Goal: Task Accomplishment & Management: Use online tool/utility

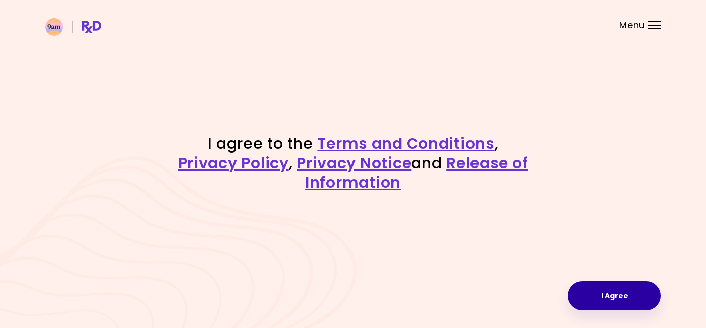
click at [598, 292] on button "I Agree" at bounding box center [614, 295] width 93 height 29
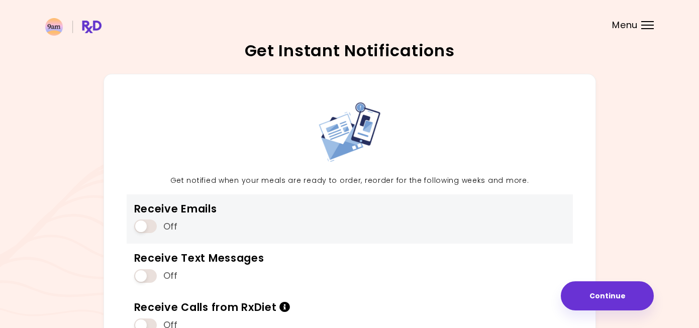
click at [150, 226] on span at bounding box center [145, 227] width 23 height 14
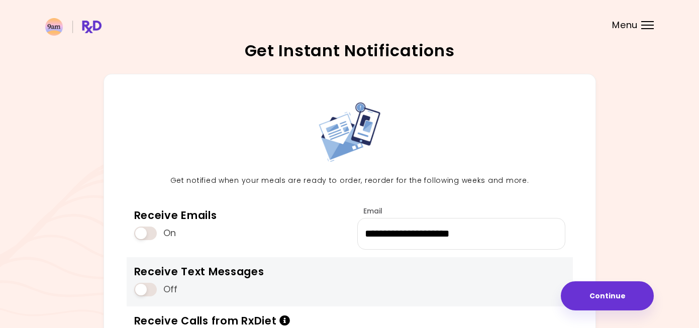
click at [160, 284] on div "Off" at bounding box center [199, 289] width 130 height 19
click at [150, 289] on span at bounding box center [145, 290] width 23 height 14
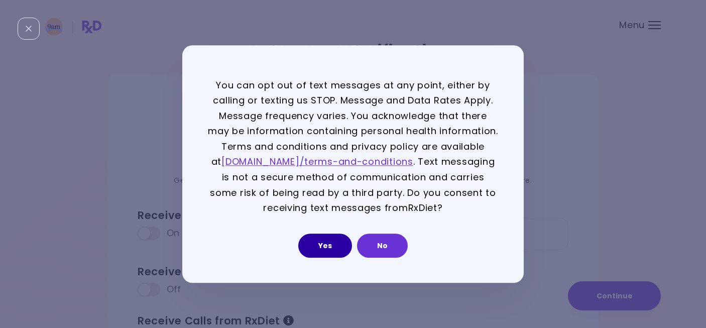
click at [321, 249] on button "Yes" at bounding box center [325, 246] width 54 height 24
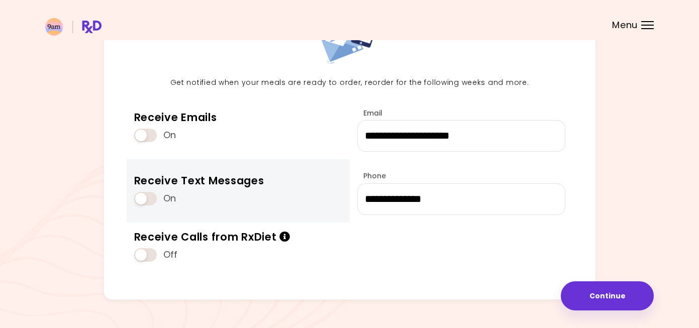
scroll to position [99, 0]
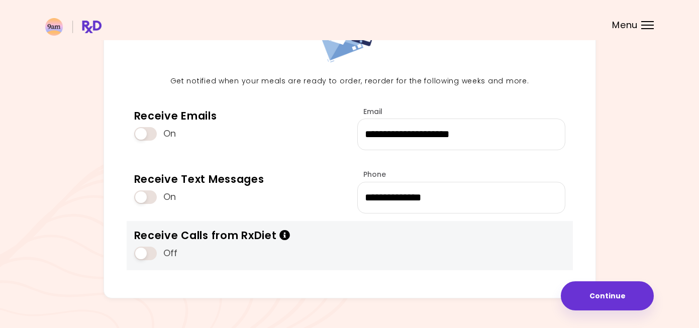
click at [153, 255] on span at bounding box center [145, 254] width 23 height 14
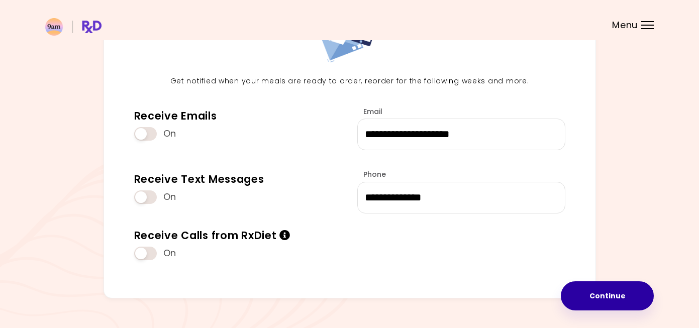
click at [596, 300] on button "Continue" at bounding box center [607, 295] width 93 height 29
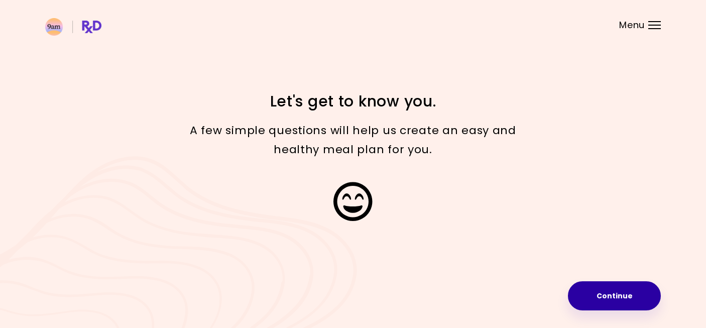
click at [601, 295] on button "Continue" at bounding box center [614, 295] width 93 height 29
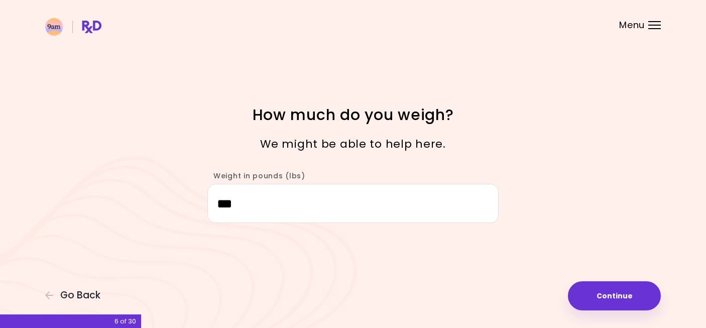
click at [601, 295] on button "Continue" at bounding box center [614, 295] width 93 height 29
select select "****"
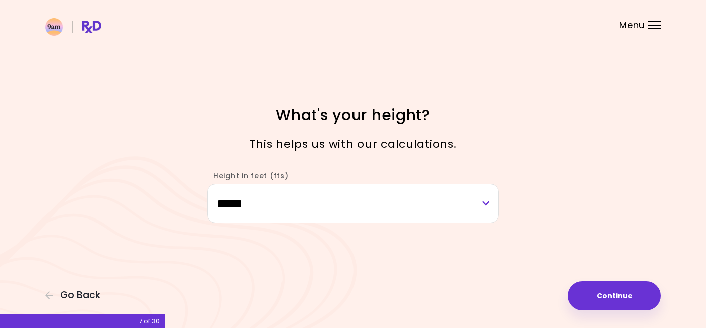
click at [601, 295] on button "Continue" at bounding box center [614, 295] width 93 height 29
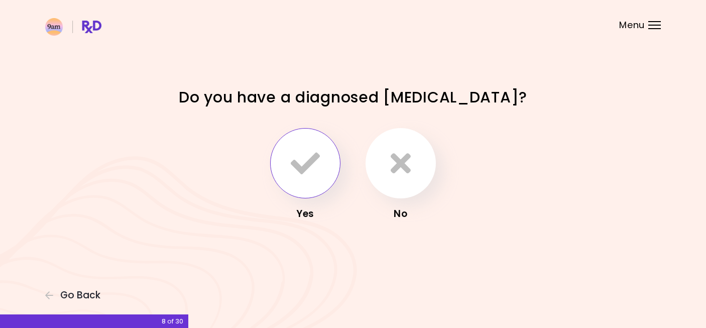
click at [312, 166] on icon "button" at bounding box center [305, 163] width 29 height 29
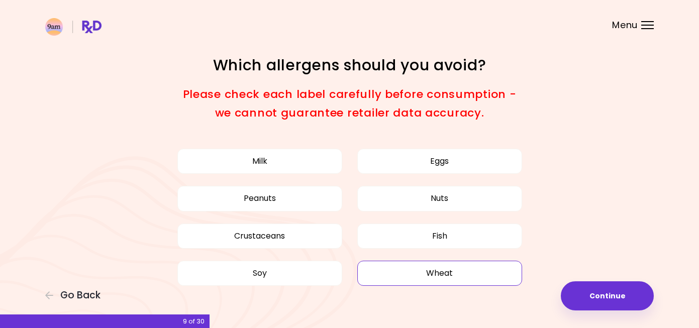
click at [411, 284] on button "Wheat" at bounding box center [439, 273] width 165 height 25
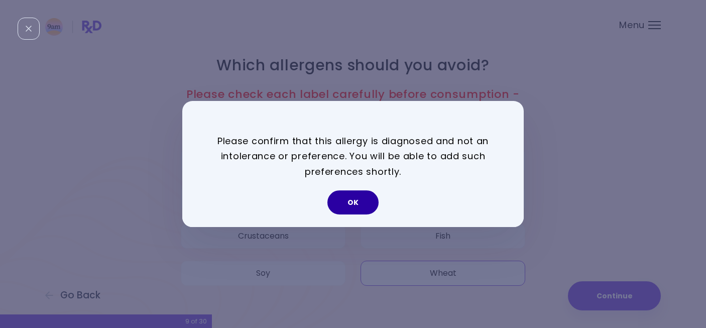
click at [361, 199] on button "OK" at bounding box center [353, 202] width 51 height 24
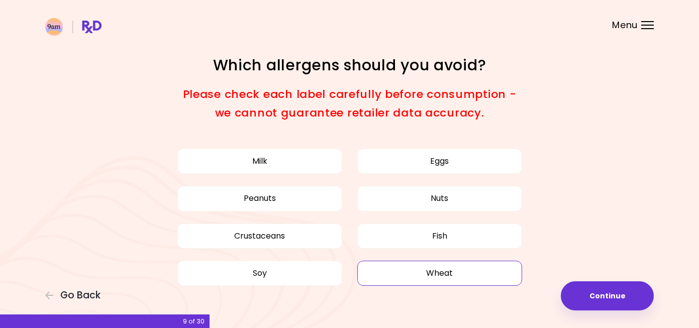
click at [441, 267] on button "Wheat" at bounding box center [439, 273] width 165 height 25
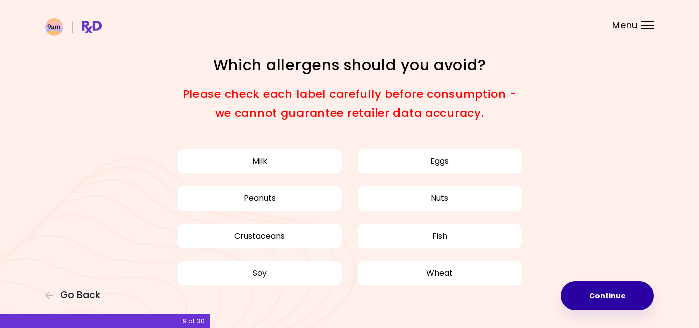
click at [600, 292] on button "Continue" at bounding box center [607, 295] width 93 height 29
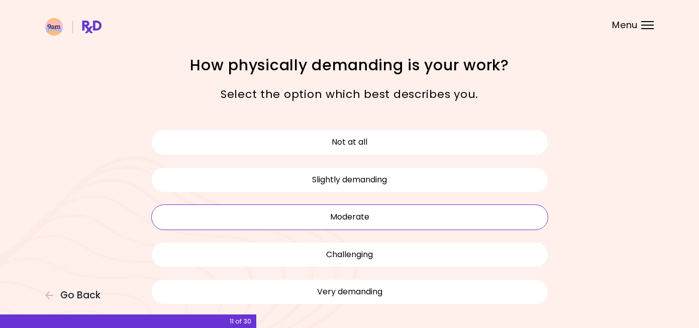
click at [468, 218] on button "Moderate" at bounding box center [349, 216] width 397 height 25
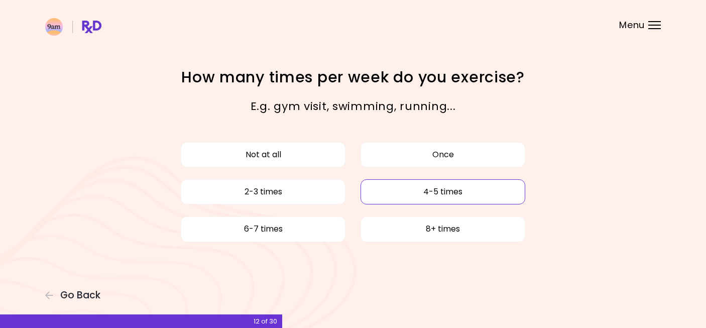
click at [452, 196] on button "4-5 times" at bounding box center [443, 191] width 165 height 25
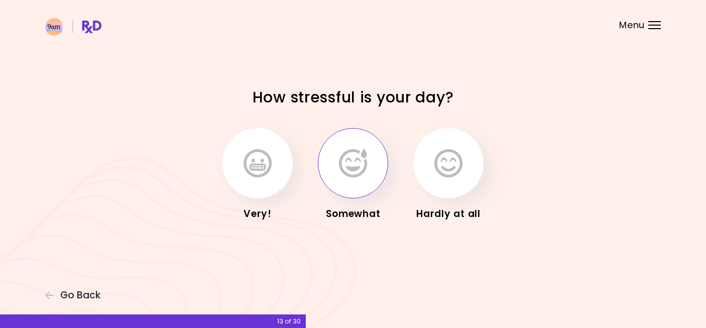
click at [360, 175] on icon "button" at bounding box center [353, 163] width 28 height 29
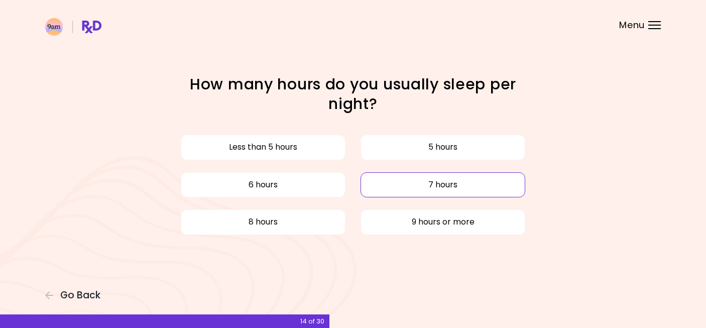
click at [390, 190] on button "7 hours" at bounding box center [443, 184] width 165 height 25
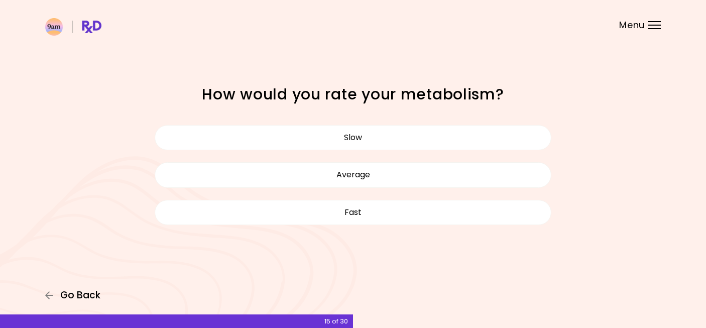
click at [63, 298] on span "Go Back" at bounding box center [80, 295] width 40 height 11
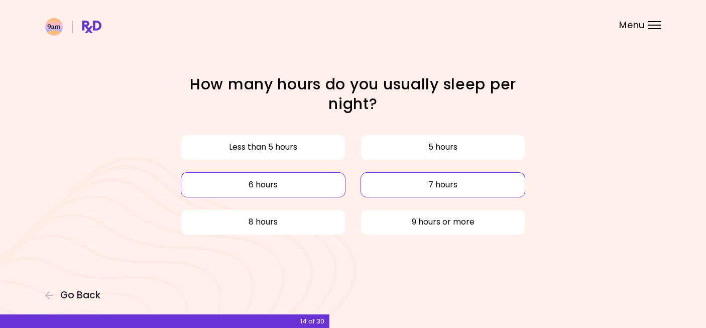
click at [272, 189] on button "6 hours" at bounding box center [263, 184] width 165 height 25
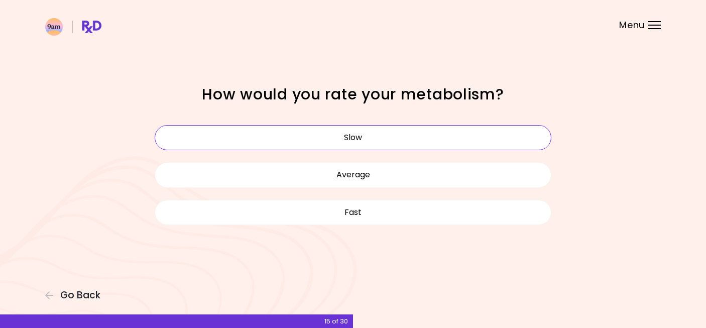
click at [418, 135] on button "Slow" at bounding box center [353, 137] width 397 height 25
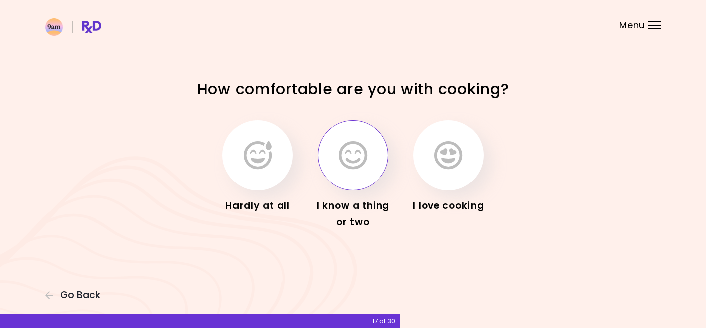
click at [357, 155] on icon "button" at bounding box center [353, 155] width 28 height 29
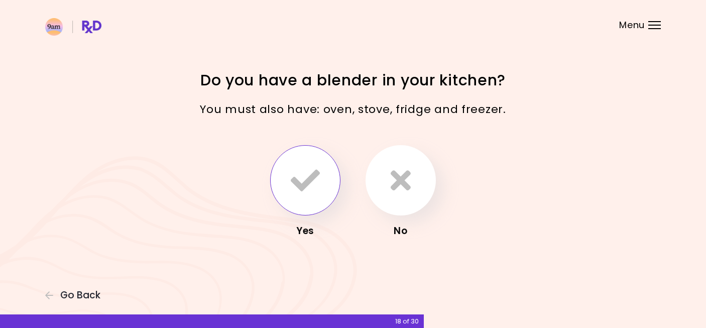
click at [307, 189] on icon "button" at bounding box center [305, 180] width 29 height 29
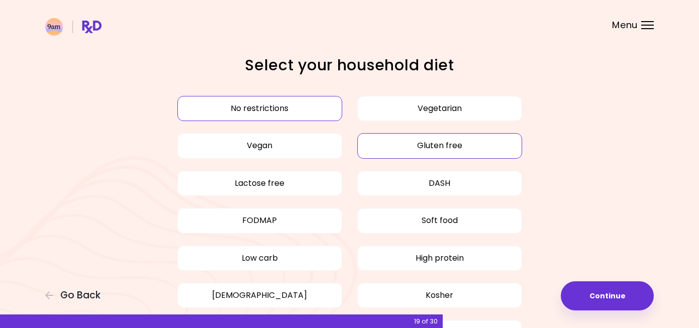
click at [424, 143] on button "Gluten free" at bounding box center [439, 145] width 165 height 25
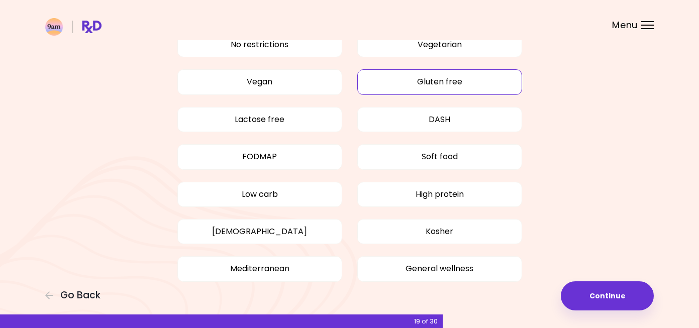
scroll to position [66, 0]
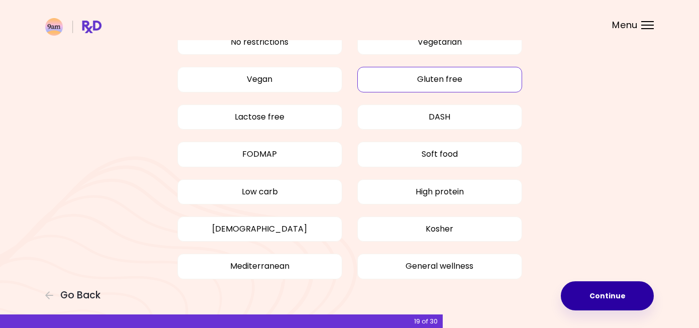
click at [595, 290] on button "Continue" at bounding box center [607, 295] width 93 height 29
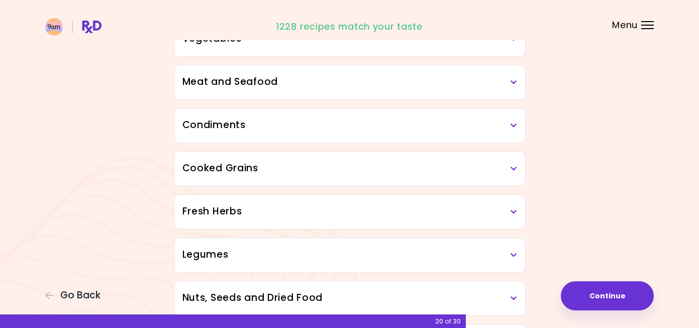
scroll to position [258, 0]
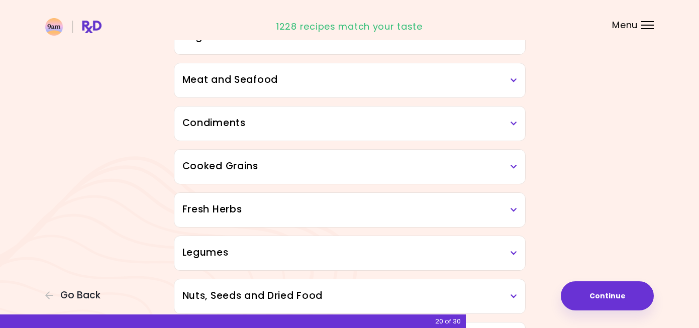
click at [507, 167] on h3 "Cooked Grains" at bounding box center [349, 166] width 335 height 15
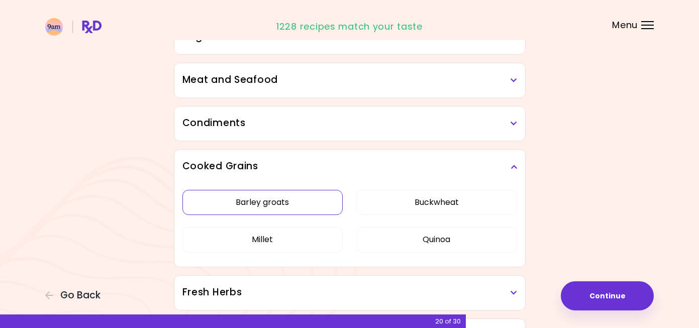
click at [314, 205] on button "Barley groats" at bounding box center [262, 202] width 161 height 25
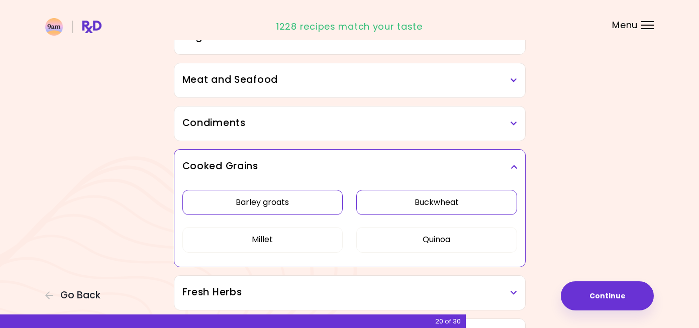
click at [406, 207] on button "Buckwheat" at bounding box center [436, 202] width 161 height 25
click at [302, 234] on button "Millet" at bounding box center [262, 239] width 161 height 25
click at [423, 242] on button "Quinoa" at bounding box center [436, 239] width 161 height 25
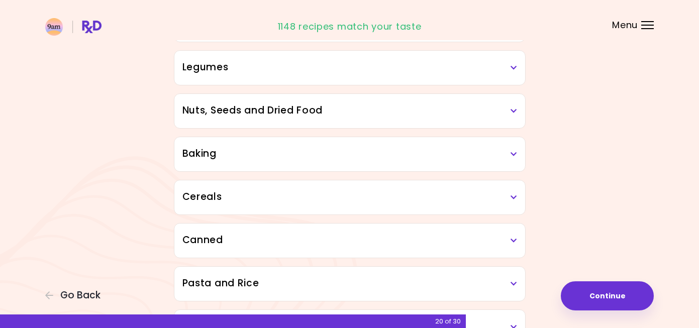
scroll to position [529, 0]
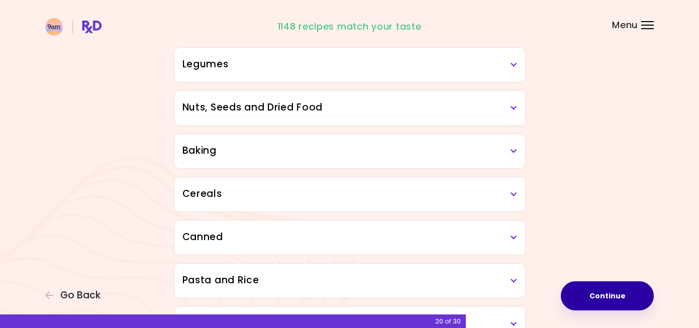
click at [601, 292] on button "Continue" at bounding box center [607, 295] width 93 height 29
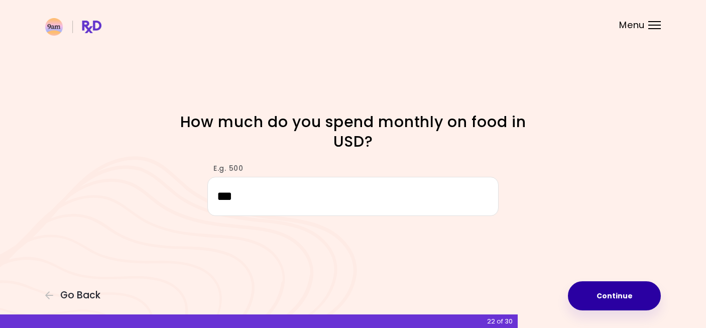
type input "***"
click at [630, 305] on button "Continue" at bounding box center [614, 295] width 93 height 29
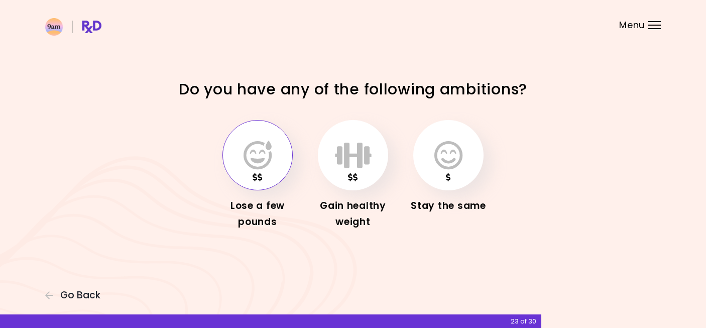
click at [268, 169] on icon "button" at bounding box center [258, 155] width 28 height 29
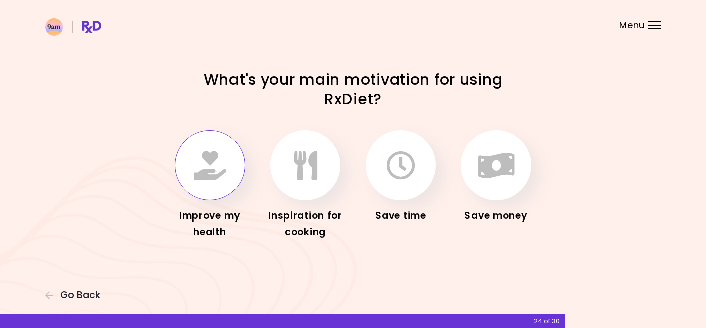
click at [219, 174] on icon "button" at bounding box center [210, 165] width 33 height 29
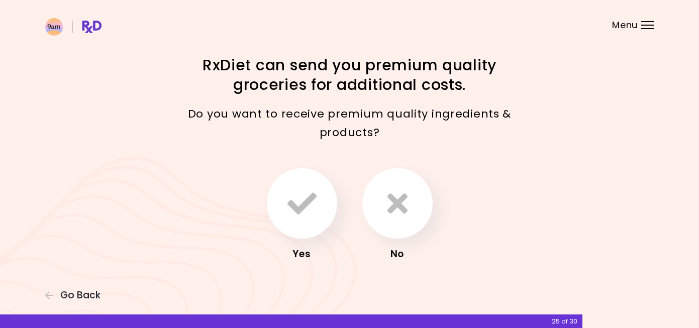
scroll to position [8, 0]
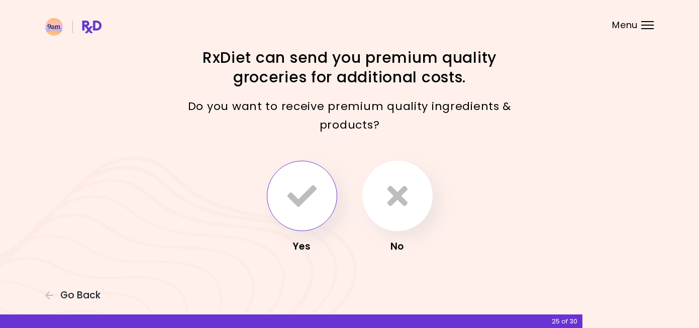
click at [309, 194] on icon "button" at bounding box center [301, 195] width 29 height 29
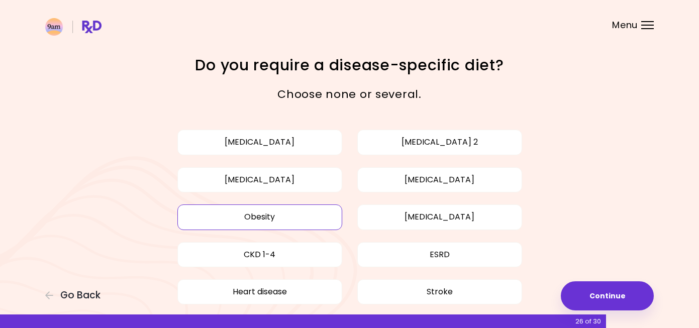
click at [310, 217] on button "Obesity" at bounding box center [259, 216] width 165 height 25
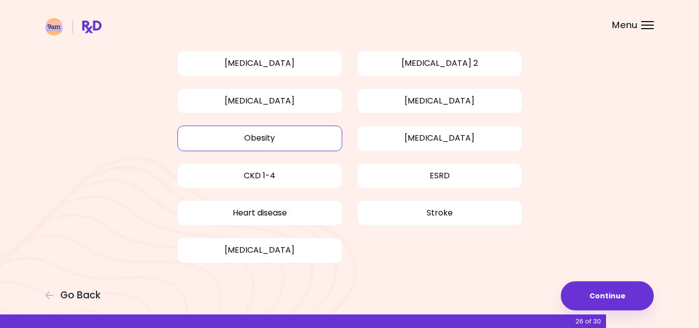
scroll to position [88, 0]
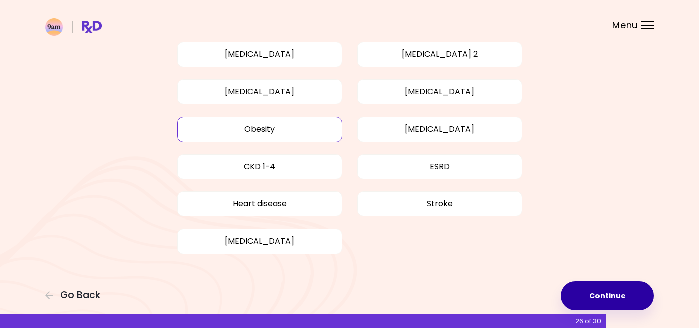
click at [582, 291] on button "Continue" at bounding box center [607, 295] width 93 height 29
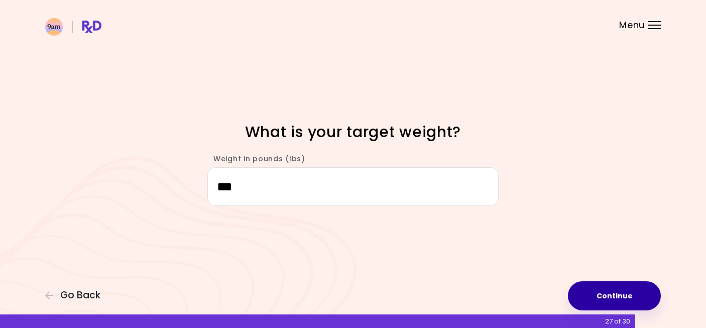
type input "***"
click at [625, 295] on button "Continue" at bounding box center [614, 295] width 93 height 29
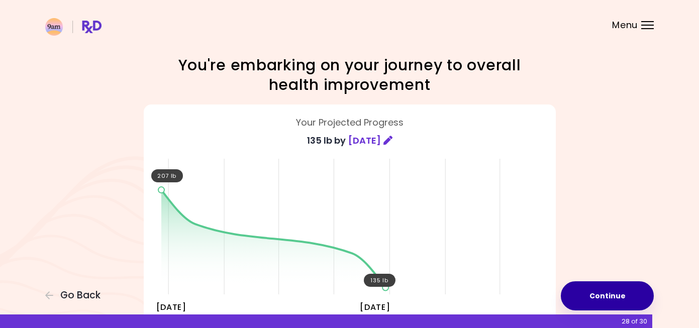
click at [616, 295] on button "Continue" at bounding box center [607, 295] width 93 height 29
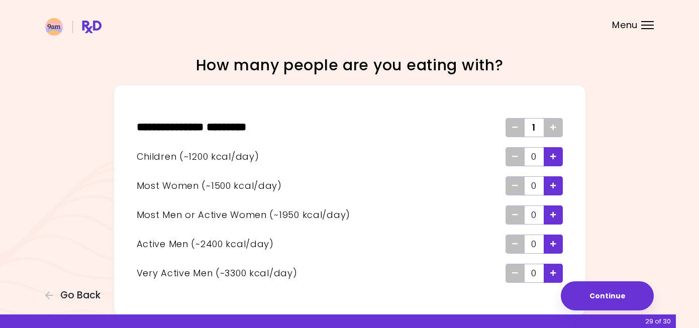
click at [554, 153] on icon "Add - Child" at bounding box center [553, 156] width 6 height 7
click at [556, 243] on div "Add - Active Man" at bounding box center [553, 244] width 19 height 19
click at [552, 163] on span "Add - Child" at bounding box center [553, 157] width 6 height 16
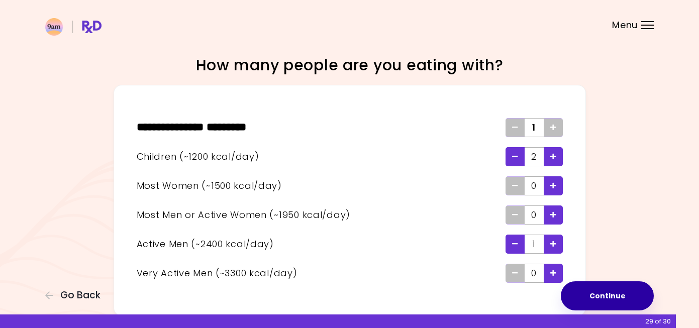
click at [590, 295] on button "Continue" at bounding box center [607, 295] width 93 height 29
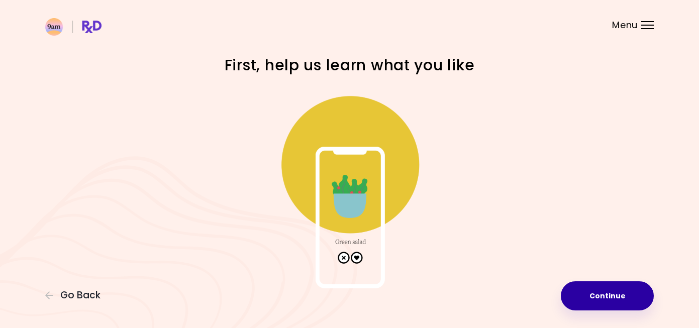
click at [590, 295] on button "Continue" at bounding box center [607, 295] width 93 height 29
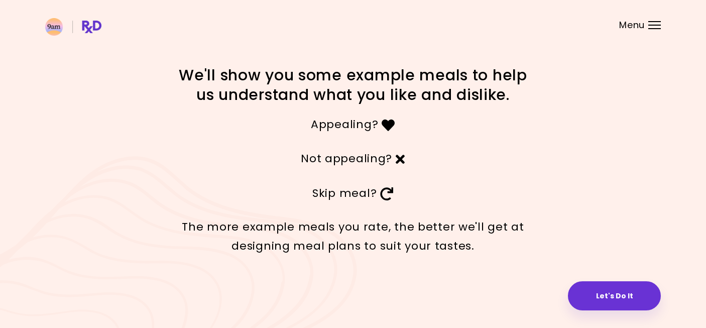
click at [590, 295] on button "Let's Do It" at bounding box center [614, 295] width 93 height 29
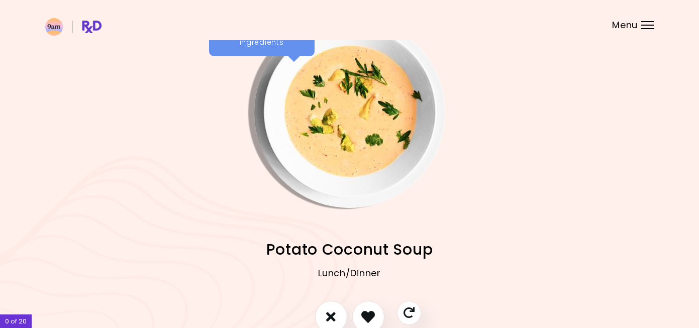
scroll to position [83, 0]
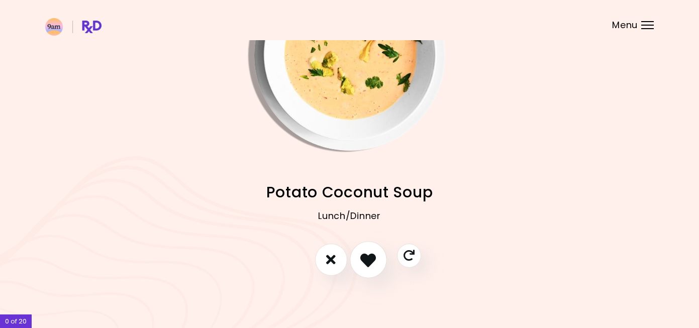
click at [366, 254] on icon "I like this recipe" at bounding box center [368, 260] width 16 height 16
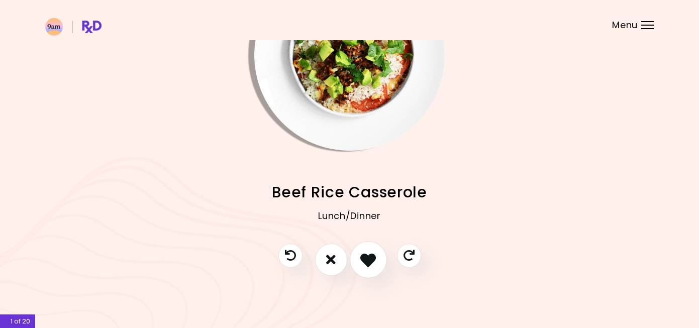
click at [366, 254] on icon "I like this recipe" at bounding box center [368, 260] width 16 height 16
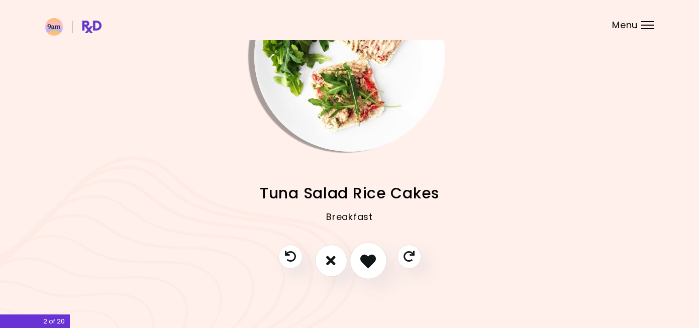
scroll to position [82, 0]
click at [366, 254] on icon "I like this recipe" at bounding box center [368, 260] width 16 height 16
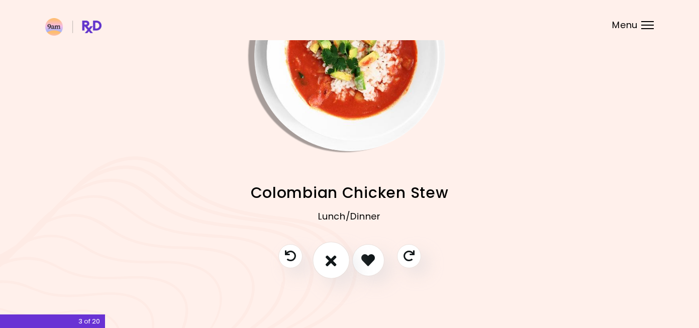
click at [337, 261] on button "I don't like this recipe" at bounding box center [330, 260] width 37 height 37
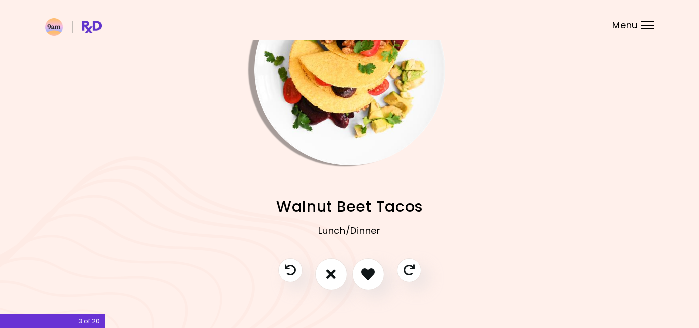
scroll to position [69, 0]
click at [330, 267] on icon "I don't like this recipe" at bounding box center [330, 274] width 11 height 16
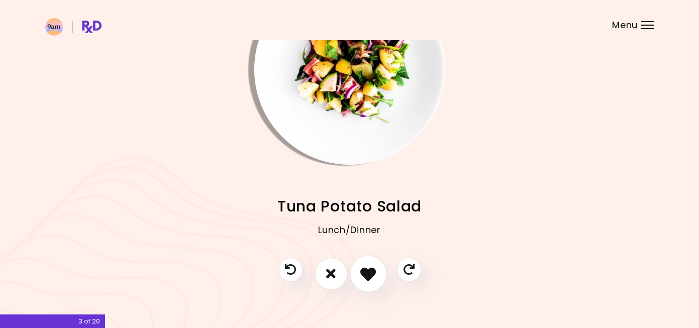
click at [367, 275] on icon "I like this recipe" at bounding box center [368, 274] width 16 height 16
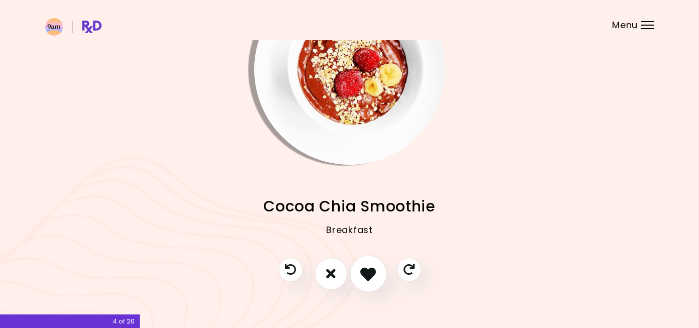
click at [367, 275] on icon "I like this recipe" at bounding box center [368, 274] width 16 height 16
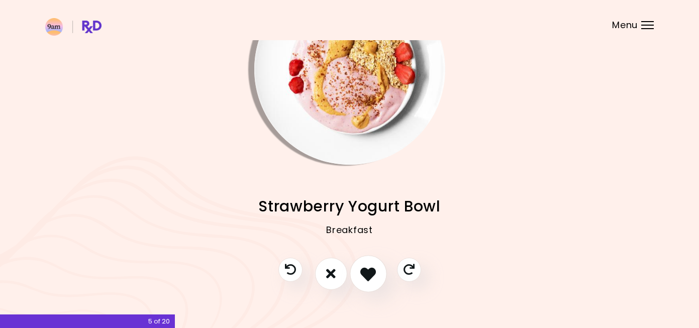
click at [367, 275] on icon "I like this recipe" at bounding box center [368, 274] width 16 height 16
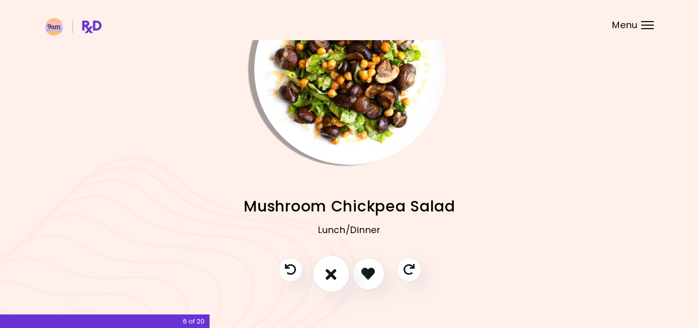
click at [332, 281] on icon "I don't like this recipe" at bounding box center [330, 274] width 11 height 16
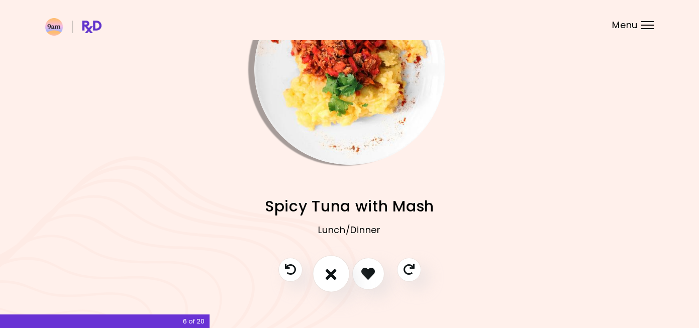
click at [332, 281] on icon "I don't like this recipe" at bounding box center [330, 274] width 11 height 16
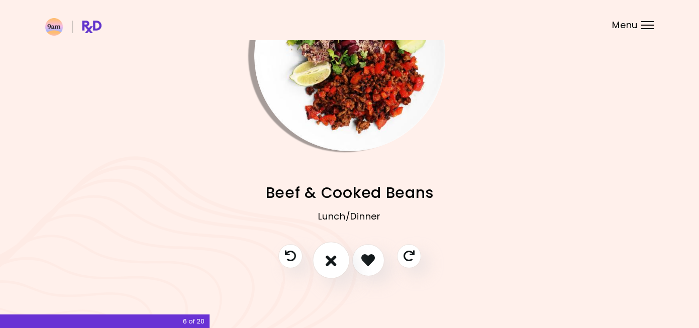
scroll to position [83, 0]
click at [324, 262] on button "I don't like this recipe" at bounding box center [330, 259] width 37 height 37
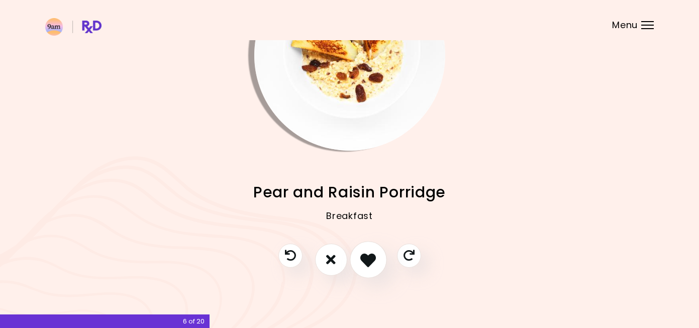
click at [360, 264] on icon "I like this recipe" at bounding box center [368, 260] width 16 height 16
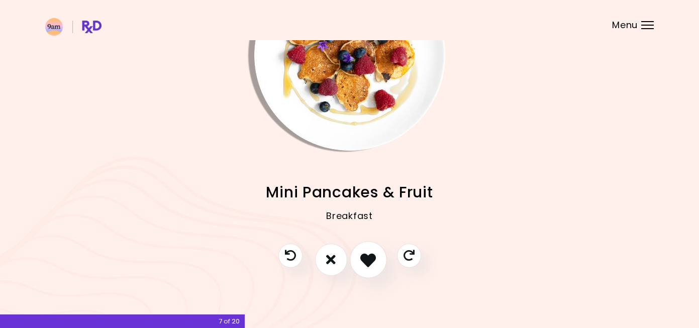
click at [360, 264] on icon "I like this recipe" at bounding box center [368, 260] width 16 height 16
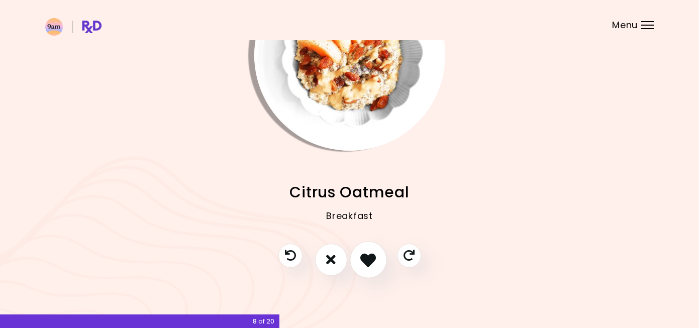
click at [360, 264] on icon "I like this recipe" at bounding box center [368, 260] width 16 height 16
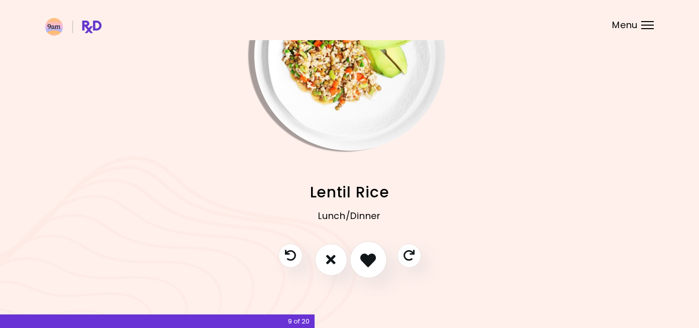
click at [360, 264] on icon "I like this recipe" at bounding box center [368, 260] width 16 height 16
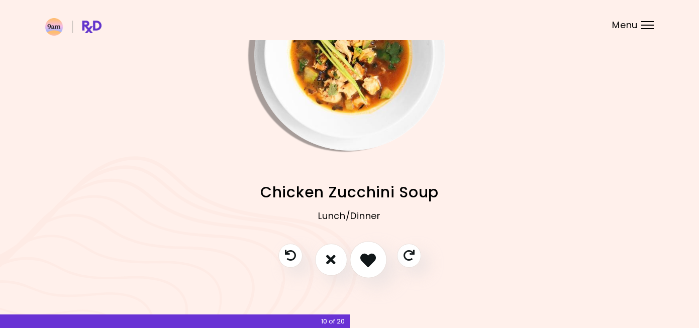
click at [360, 264] on icon "I like this recipe" at bounding box center [368, 260] width 16 height 16
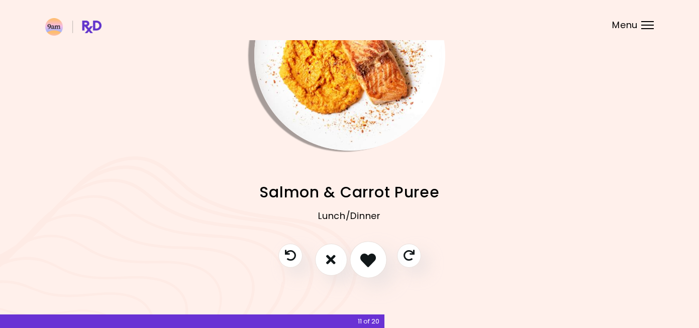
click at [360, 264] on icon "I like this recipe" at bounding box center [368, 260] width 16 height 16
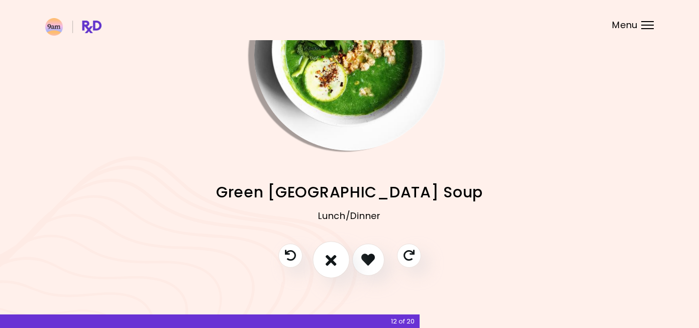
click at [321, 258] on button "I don't like this recipe" at bounding box center [330, 259] width 37 height 37
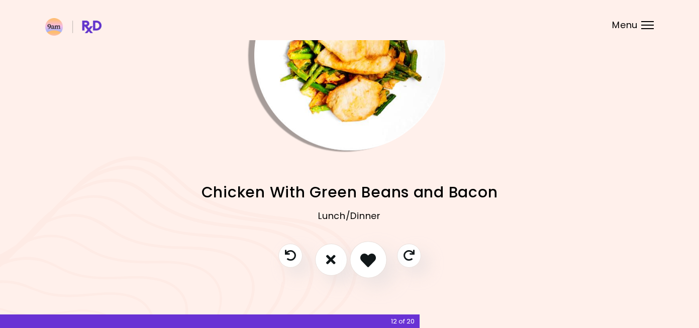
click at [371, 259] on icon "I like this recipe" at bounding box center [368, 260] width 16 height 16
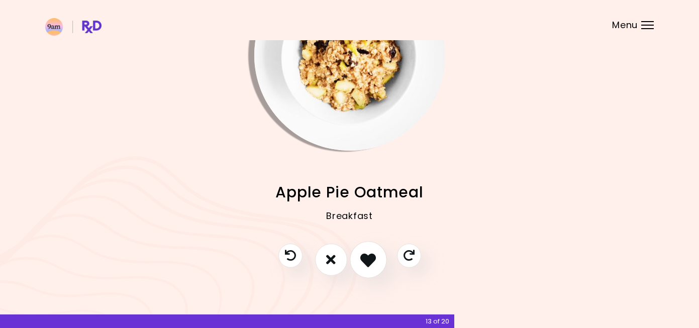
click at [371, 259] on icon "I like this recipe" at bounding box center [368, 260] width 16 height 16
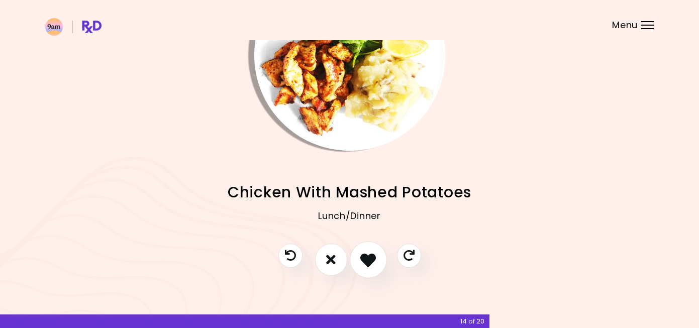
click at [370, 260] on icon "I like this recipe" at bounding box center [368, 260] width 16 height 16
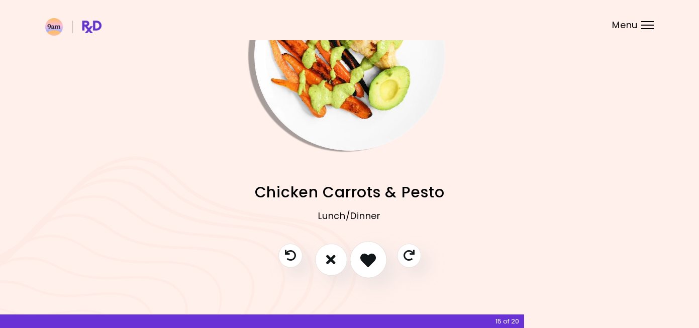
click at [370, 259] on icon "I like this recipe" at bounding box center [368, 260] width 16 height 16
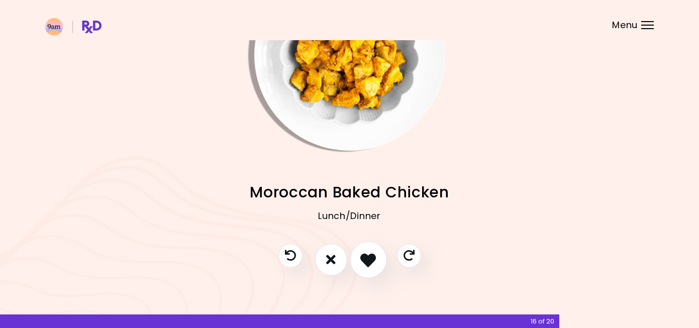
click at [365, 257] on icon "I like this recipe" at bounding box center [368, 260] width 16 height 16
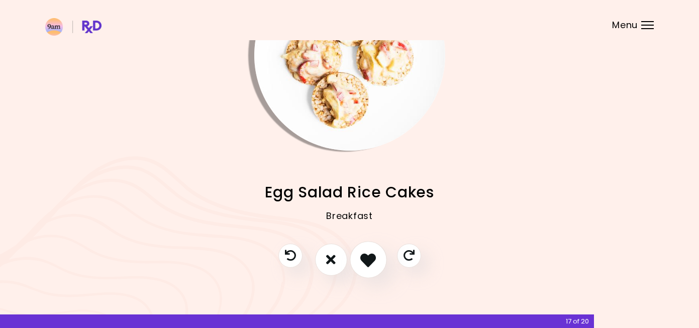
click at [365, 257] on icon "I like this recipe" at bounding box center [368, 260] width 16 height 16
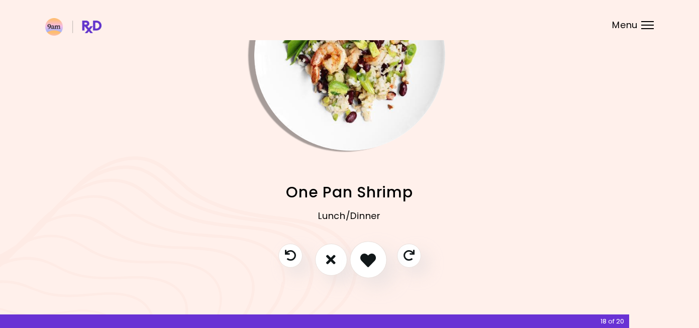
click at [365, 257] on icon "I like this recipe" at bounding box center [368, 260] width 16 height 16
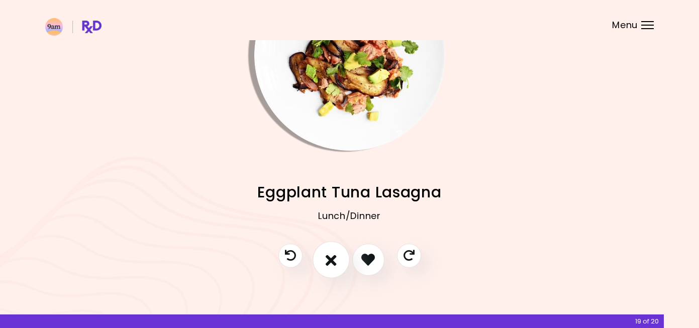
click at [328, 259] on icon "I don't like this recipe" at bounding box center [330, 260] width 11 height 16
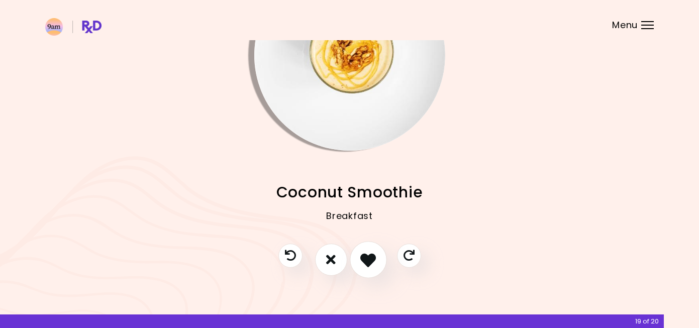
click at [370, 260] on icon "I like this recipe" at bounding box center [368, 260] width 16 height 16
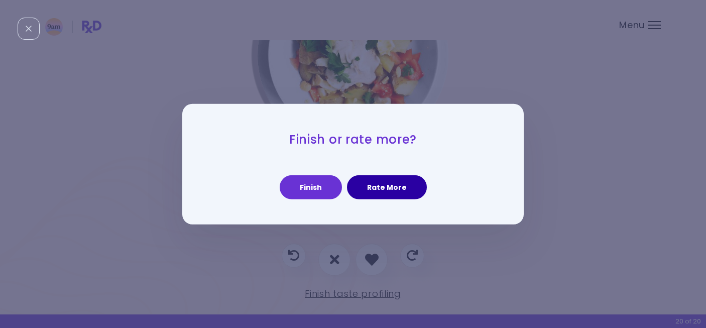
click at [367, 189] on button "Rate More" at bounding box center [387, 187] width 80 height 24
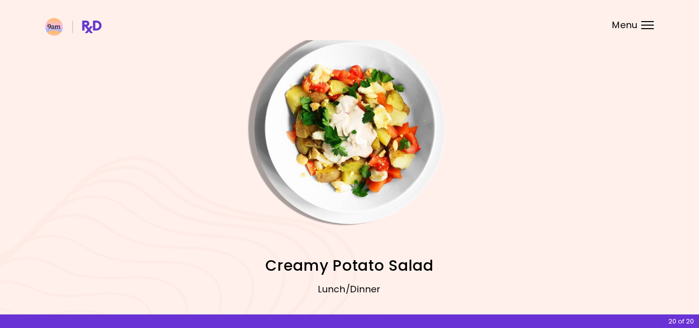
scroll to position [99, 0]
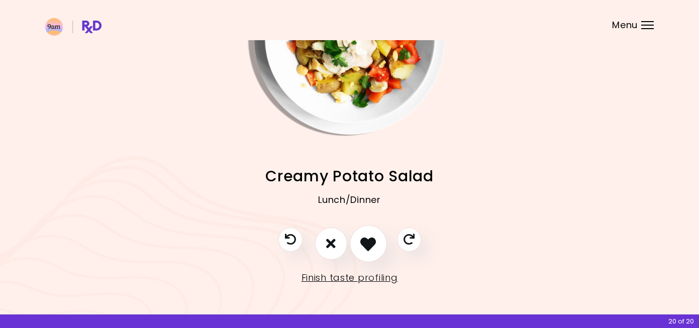
click at [368, 247] on icon "I like this recipe" at bounding box center [368, 244] width 16 height 16
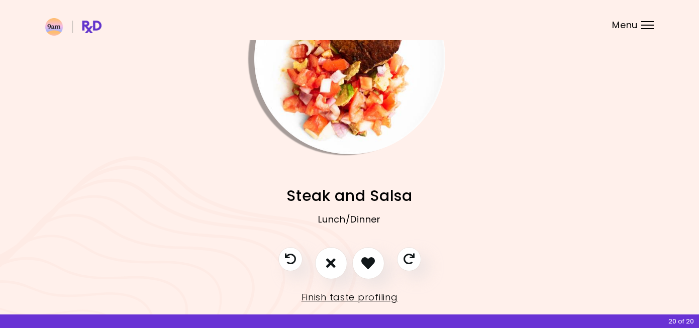
scroll to position [96, 0]
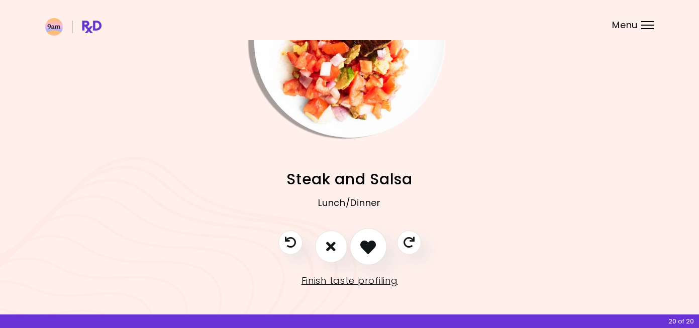
click at [370, 243] on icon "I like this recipe" at bounding box center [368, 247] width 16 height 16
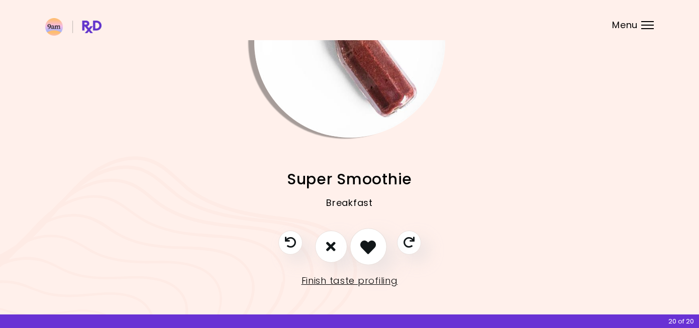
click at [370, 243] on icon "I like this recipe" at bounding box center [368, 247] width 16 height 16
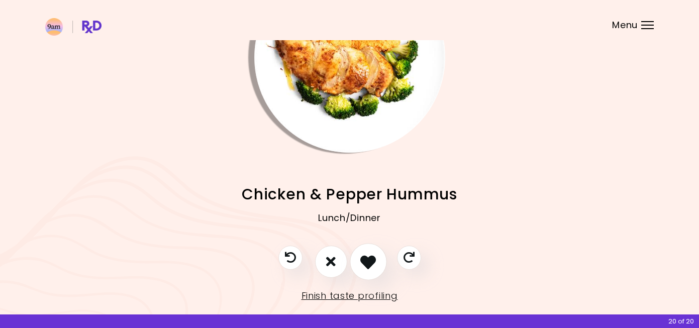
scroll to position [83, 0]
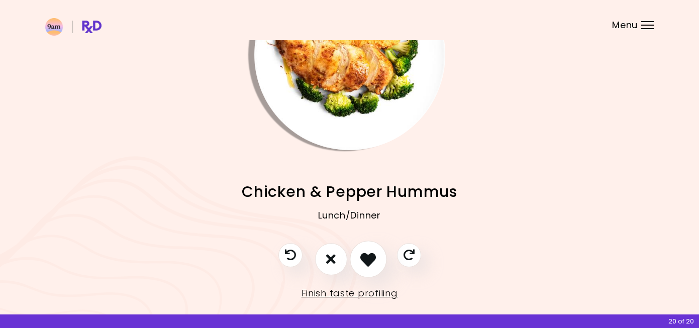
click at [370, 243] on button "I like this recipe" at bounding box center [368, 259] width 37 height 37
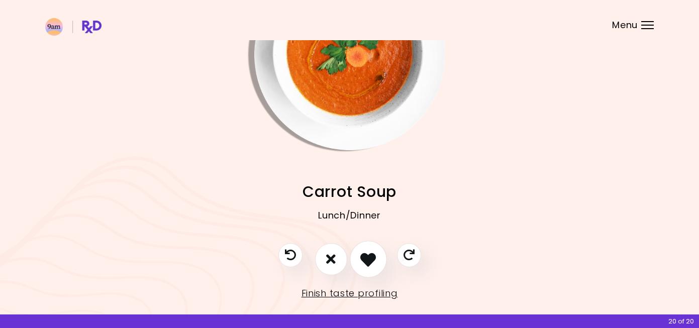
click at [370, 243] on button "I like this recipe" at bounding box center [368, 259] width 37 height 37
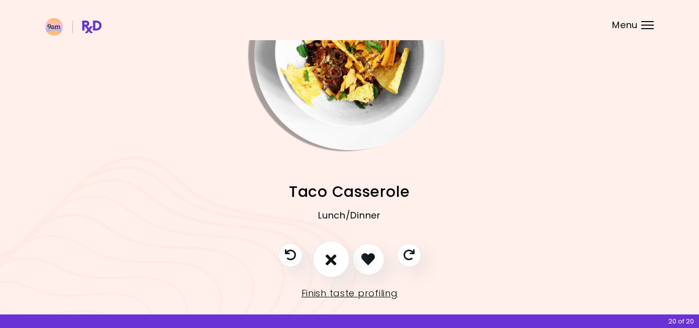
click at [337, 256] on button "I don't like this recipe" at bounding box center [330, 259] width 37 height 37
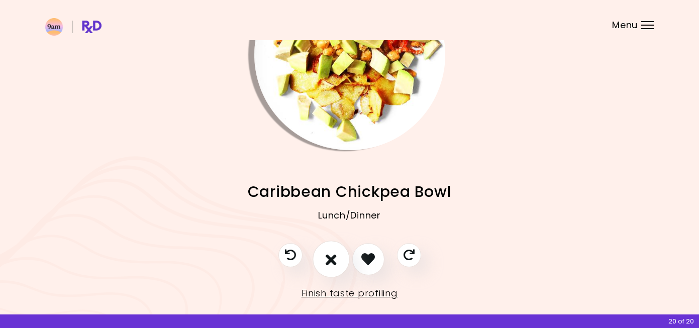
click at [337, 256] on button "I don't like this recipe" at bounding box center [330, 259] width 37 height 37
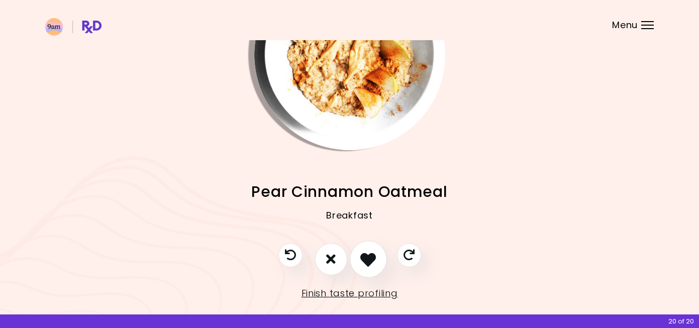
click at [362, 269] on button "I like this recipe" at bounding box center [368, 259] width 37 height 37
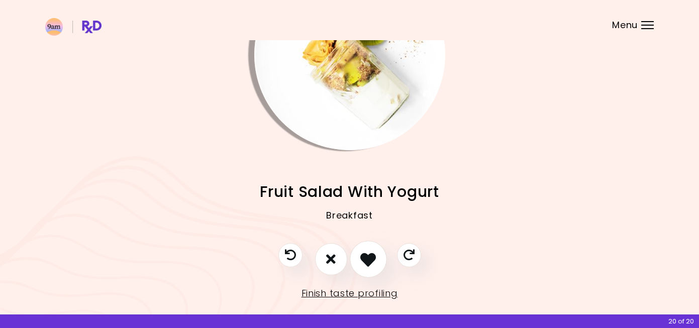
click at [362, 269] on button "I like this recipe" at bounding box center [368, 259] width 37 height 37
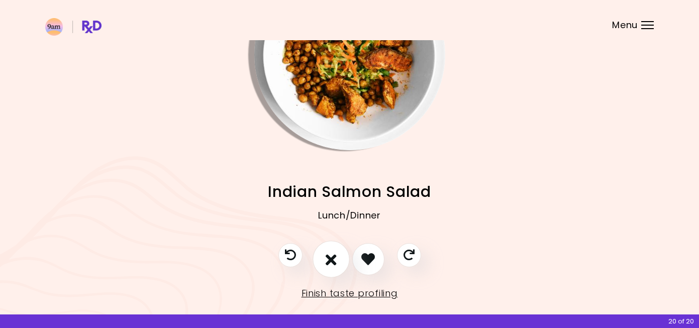
click at [323, 264] on button "I don't like this recipe" at bounding box center [330, 259] width 37 height 37
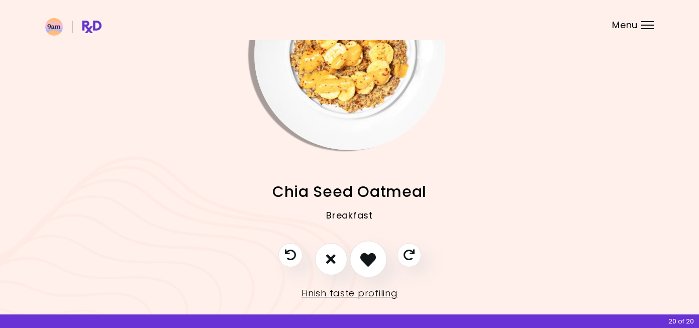
click at [369, 259] on icon "I like this recipe" at bounding box center [368, 259] width 16 height 16
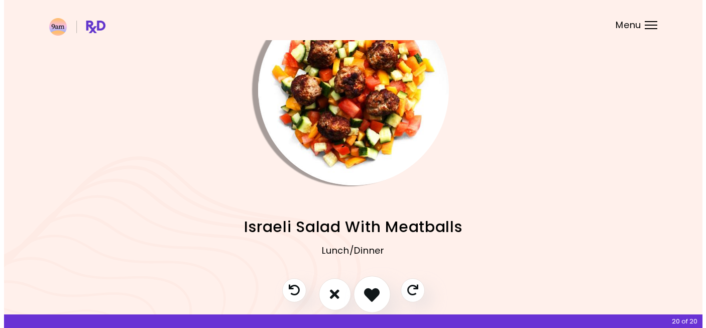
scroll to position [50, 0]
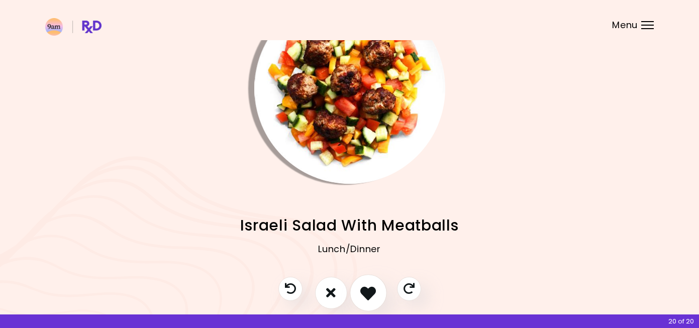
click at [365, 281] on button "I like this recipe" at bounding box center [368, 292] width 37 height 37
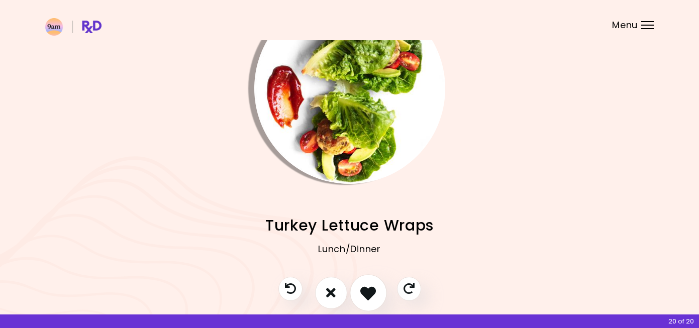
click at [365, 281] on button "I like this recipe" at bounding box center [368, 292] width 37 height 37
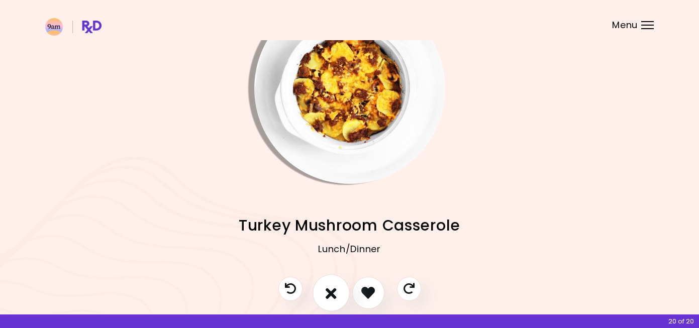
click at [329, 294] on icon "I don't like this recipe" at bounding box center [330, 293] width 11 height 16
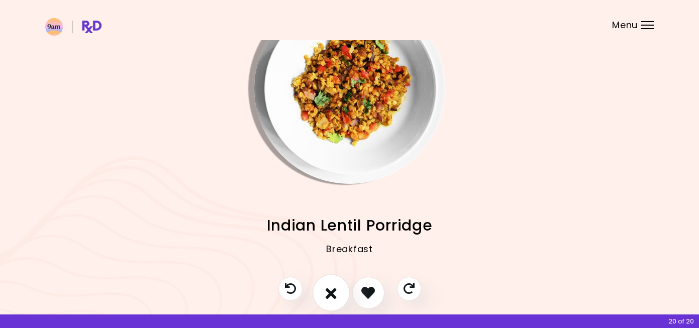
click at [329, 294] on icon "I don't like this recipe" at bounding box center [330, 293] width 11 height 16
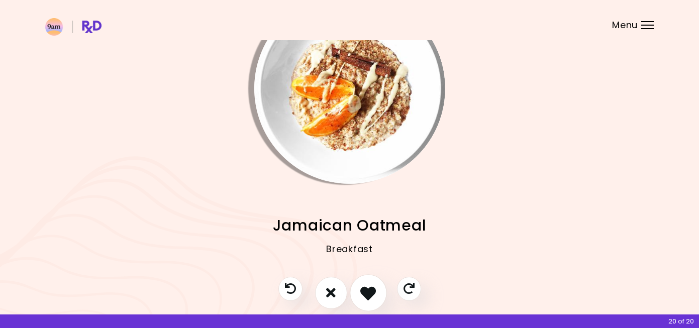
click at [362, 305] on button "I like this recipe" at bounding box center [368, 292] width 37 height 37
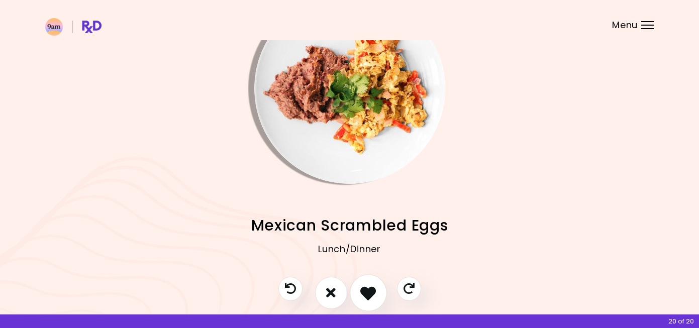
click at [362, 305] on button "I like this recipe" at bounding box center [368, 292] width 37 height 37
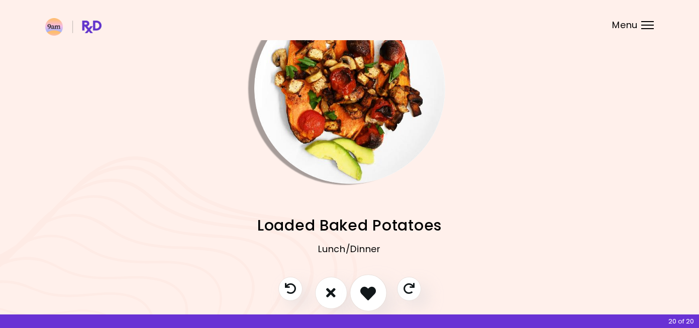
click at [362, 305] on button "I like this recipe" at bounding box center [368, 292] width 37 height 37
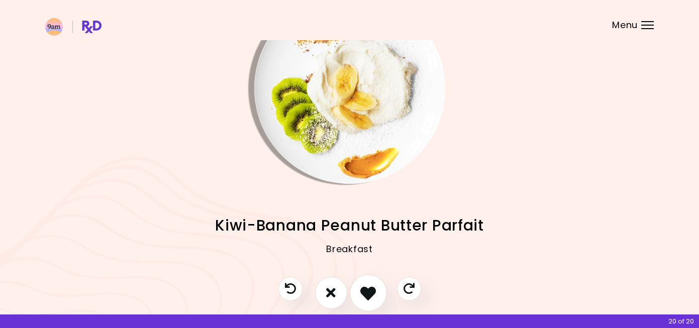
click at [362, 305] on button "I like this recipe" at bounding box center [368, 292] width 37 height 37
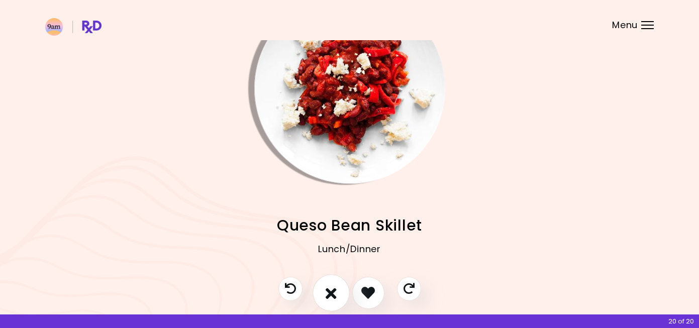
click at [324, 301] on button "I don't like this recipe" at bounding box center [330, 292] width 37 height 37
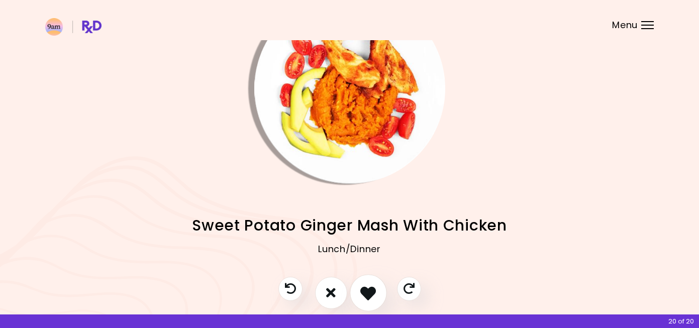
click at [361, 291] on icon "I like this recipe" at bounding box center [368, 293] width 16 height 16
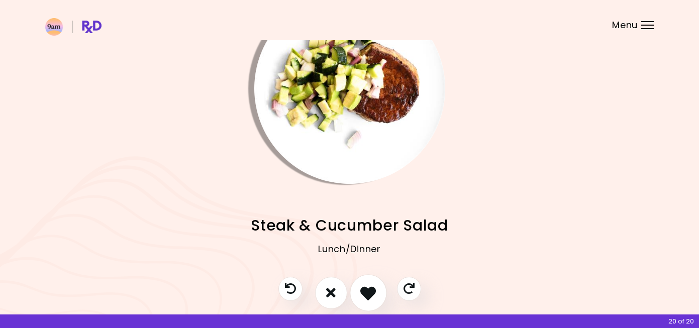
click at [361, 291] on icon "I like this recipe" at bounding box center [368, 293] width 16 height 16
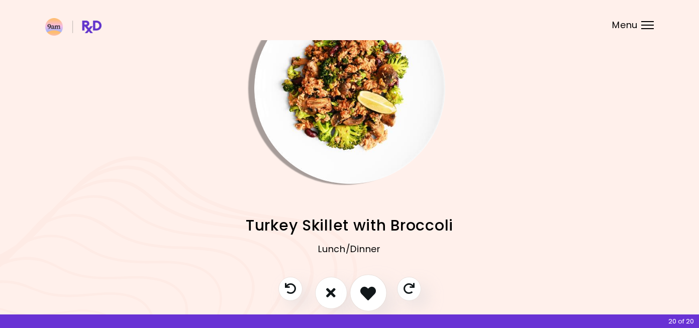
click at [361, 291] on icon "I like this recipe" at bounding box center [368, 293] width 16 height 16
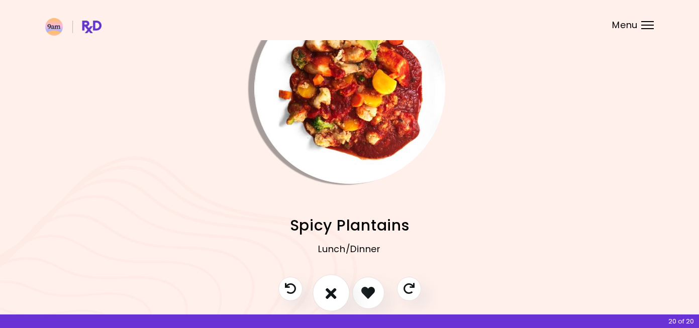
click at [335, 291] on icon "I don't like this recipe" at bounding box center [330, 293] width 11 height 16
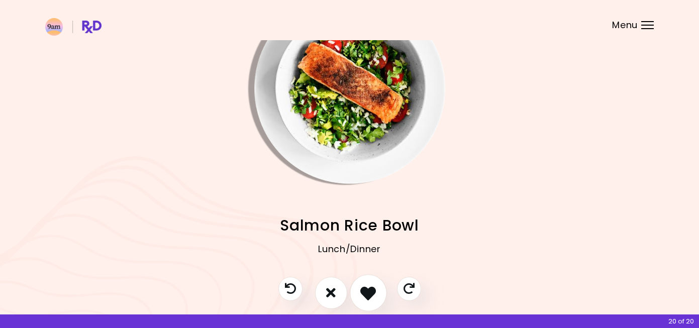
click at [371, 288] on icon "I like this recipe" at bounding box center [368, 293] width 16 height 16
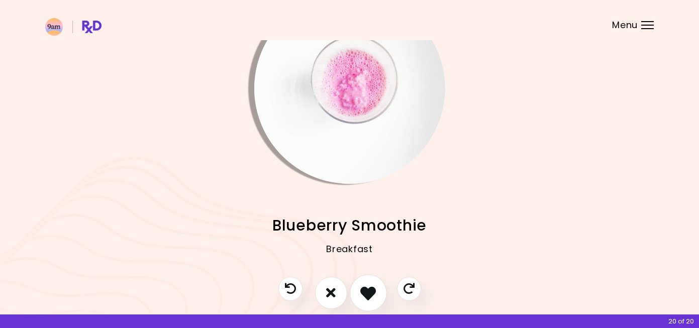
click at [371, 288] on icon "I like this recipe" at bounding box center [368, 293] width 16 height 16
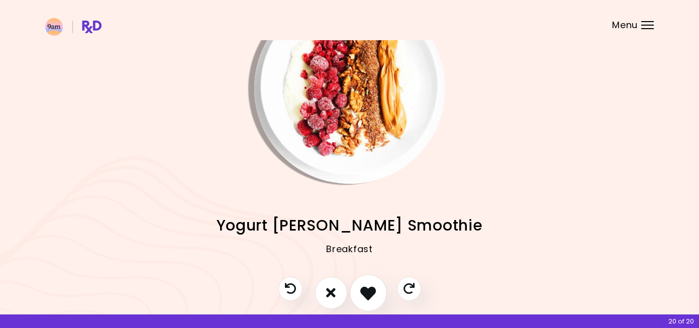
click at [371, 288] on icon "I like this recipe" at bounding box center [368, 293] width 16 height 16
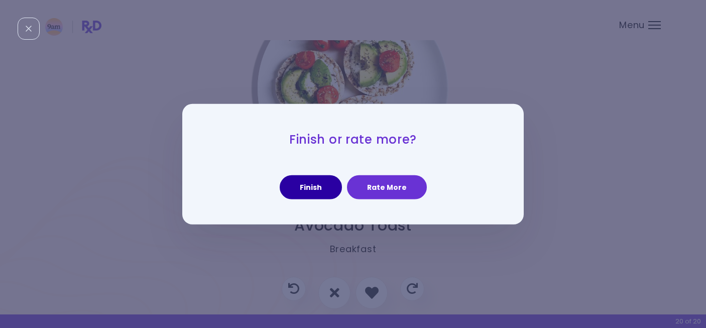
click at [324, 191] on button "Finish" at bounding box center [311, 187] width 62 height 24
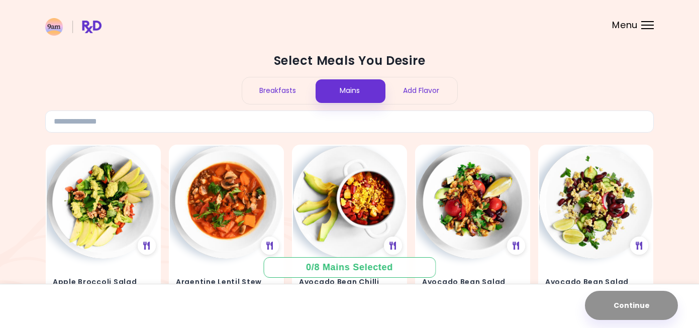
click at [276, 93] on div "Breakfasts" at bounding box center [278, 90] width 72 height 27
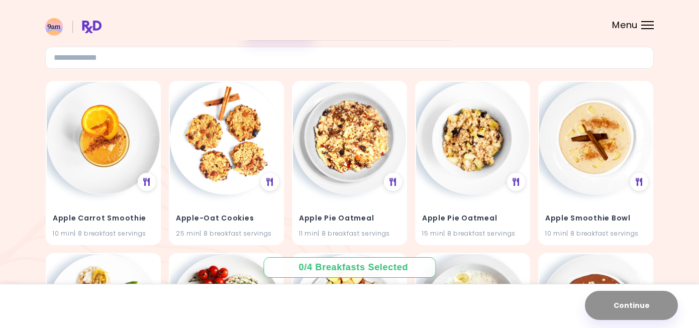
scroll to position [67, 0]
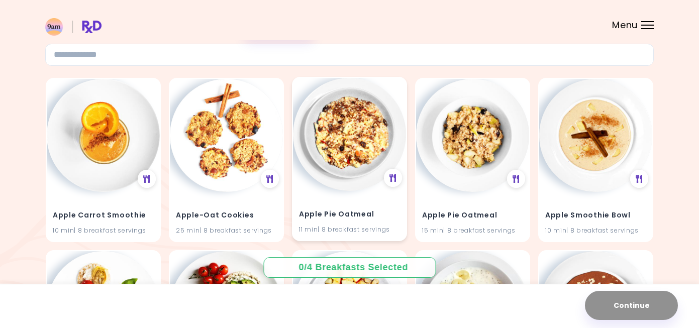
click at [339, 210] on h4 "Apple Pie Oatmeal" at bounding box center [349, 214] width 101 height 16
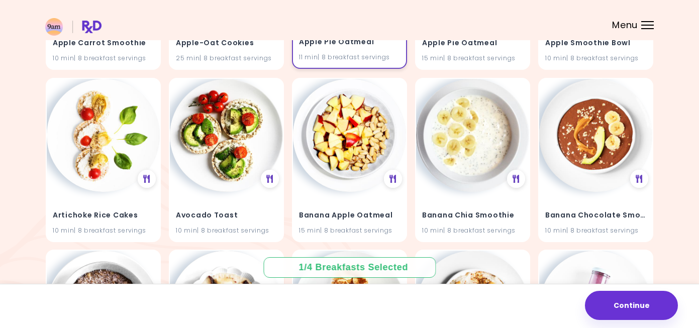
scroll to position [240, 0]
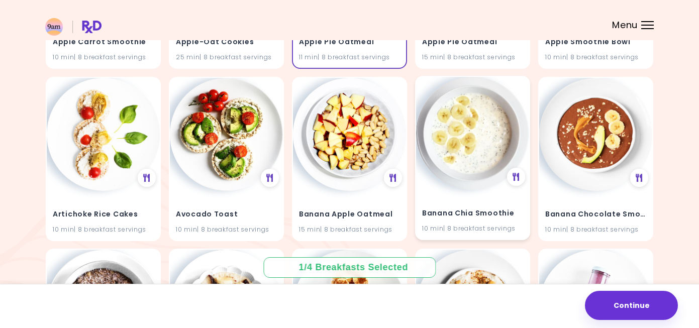
click at [456, 216] on h4 "Banana Chia Smoothie" at bounding box center [472, 213] width 101 height 16
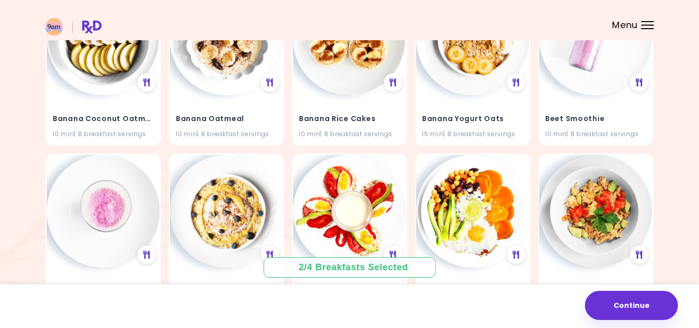
scroll to position [521, 0]
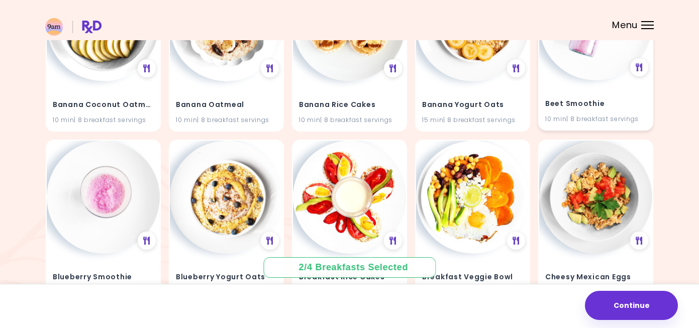
click at [571, 89] on div "Beet Smoothie 10 min | 8 breakfast servings" at bounding box center [595, 105] width 113 height 49
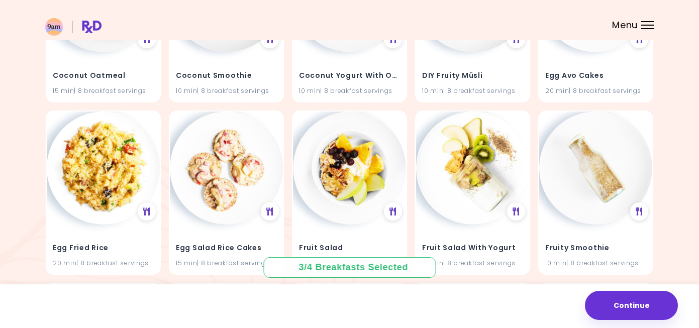
scroll to position [1241, 0]
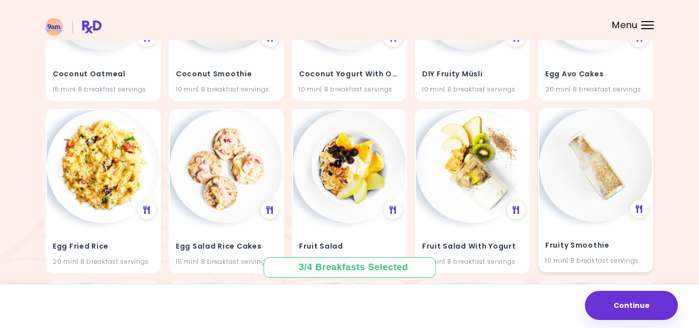
click at [580, 220] on img at bounding box center [595, 165] width 113 height 113
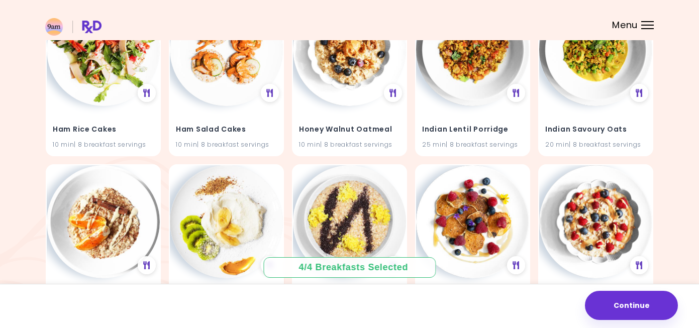
scroll to position [1553, 0]
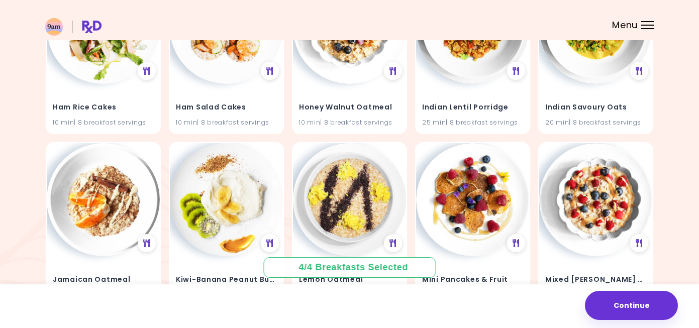
click at [580, 220] on img at bounding box center [595, 199] width 113 height 113
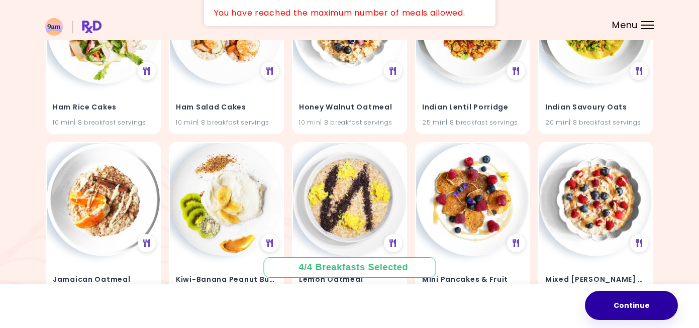
click at [641, 302] on button "Continue" at bounding box center [631, 305] width 93 height 29
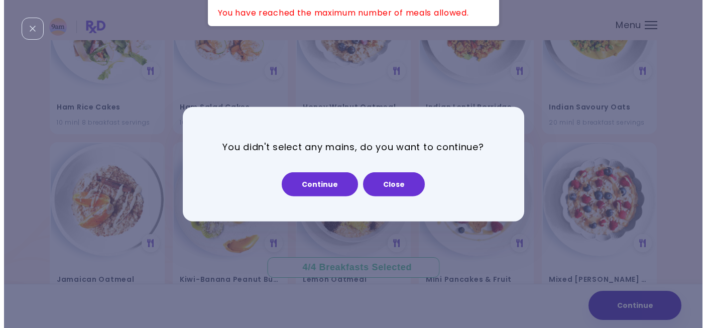
scroll to position [1565, 0]
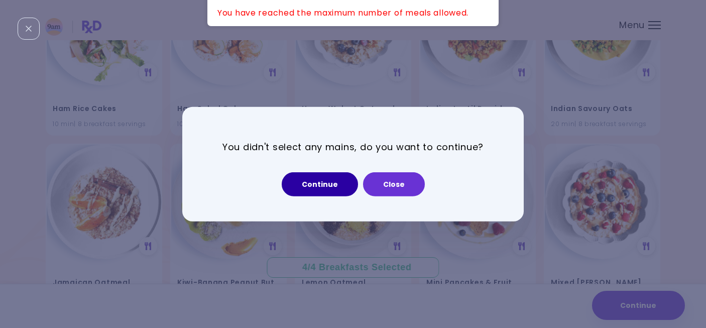
click at [325, 182] on button "Continue" at bounding box center [320, 184] width 76 height 24
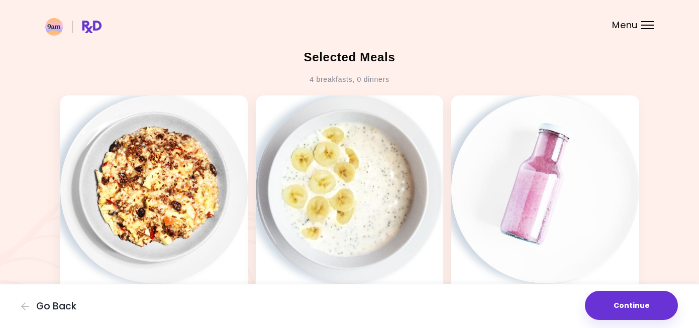
click at [42, 313] on div "Go Back Continue" at bounding box center [349, 306] width 699 height 44
click at [47, 302] on span "Go Back" at bounding box center [56, 306] width 40 height 11
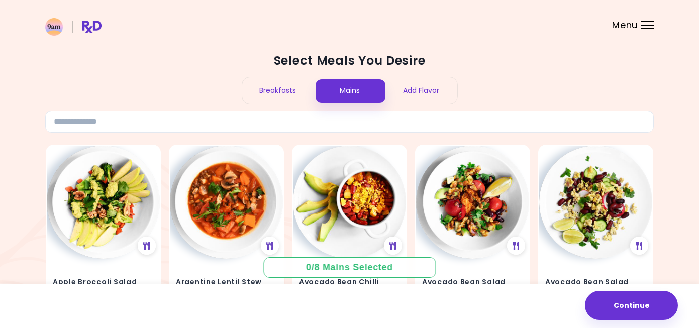
click at [339, 80] on div "Mains" at bounding box center [349, 90] width 72 height 27
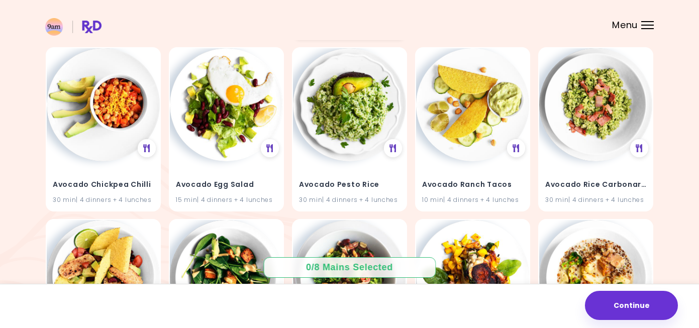
scroll to position [271, 0]
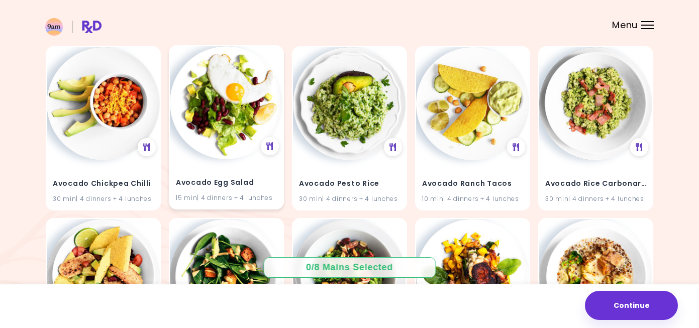
click at [224, 194] on div "15 min | 4 dinners + 4 lunches" at bounding box center [226, 197] width 101 height 10
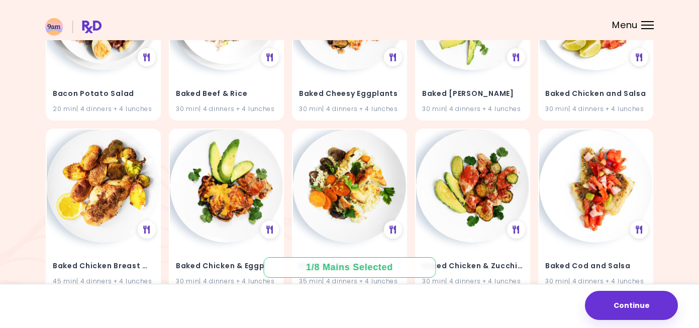
scroll to position [757, 0]
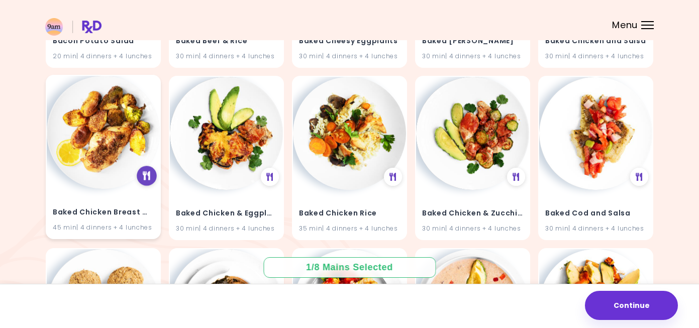
click at [146, 177] on icon at bounding box center [147, 176] width 8 height 9
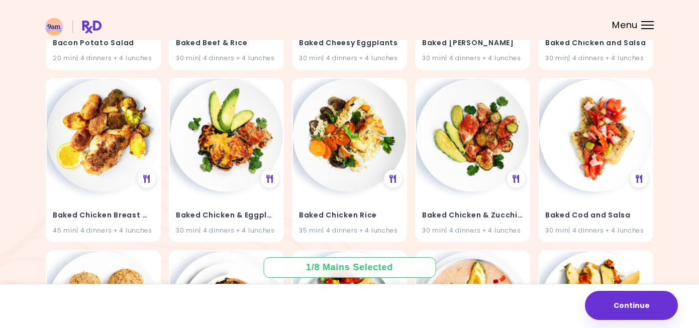
scroll to position [756, 0]
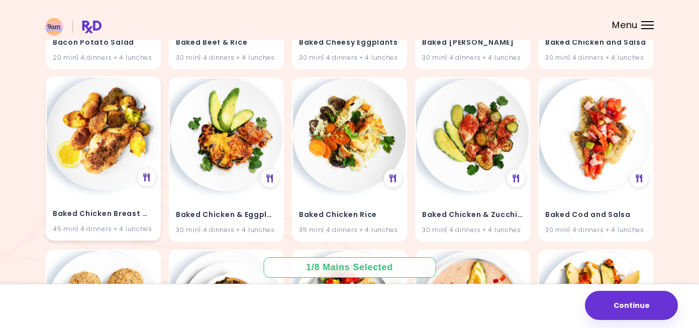
click at [117, 178] on img at bounding box center [103, 133] width 113 height 113
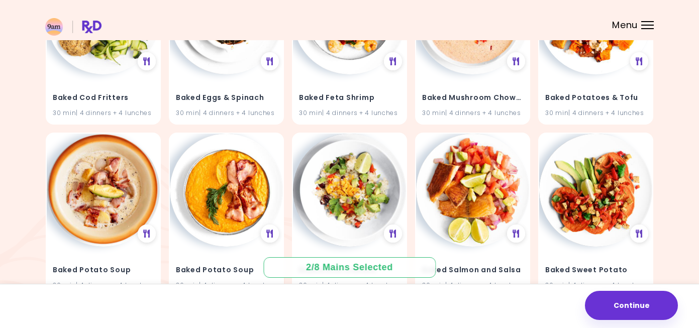
scroll to position [1047, 0]
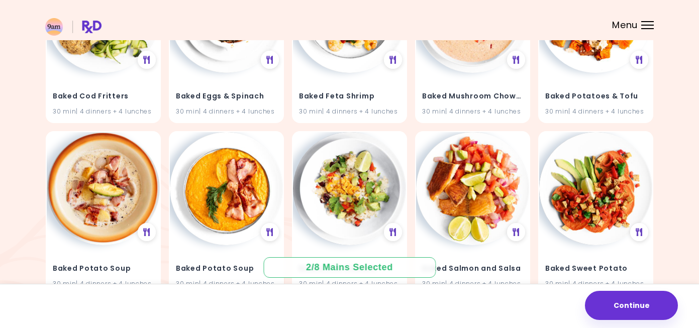
click at [117, 178] on img at bounding box center [103, 188] width 113 height 113
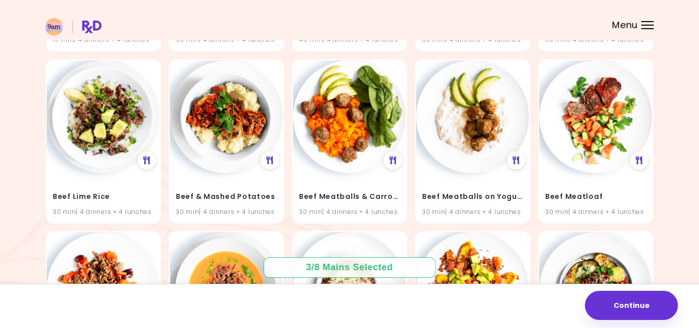
scroll to position [2840, 0]
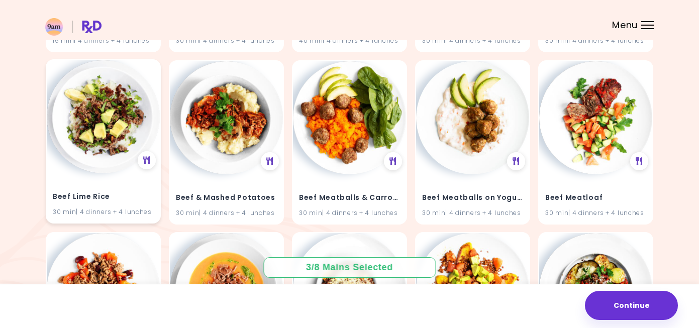
click at [79, 176] on div "Beef Lime Rice 30 min | 4 dinners + 4 lunches" at bounding box center [103, 197] width 113 height 49
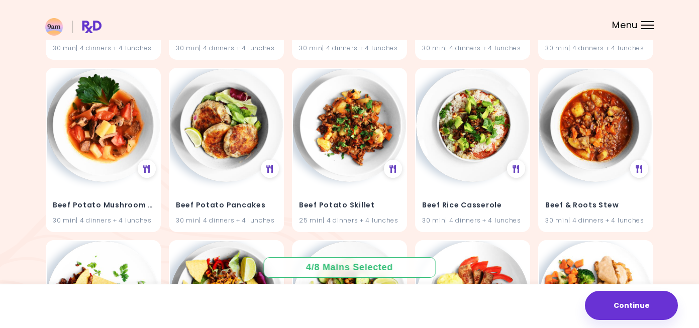
scroll to position [3178, 0]
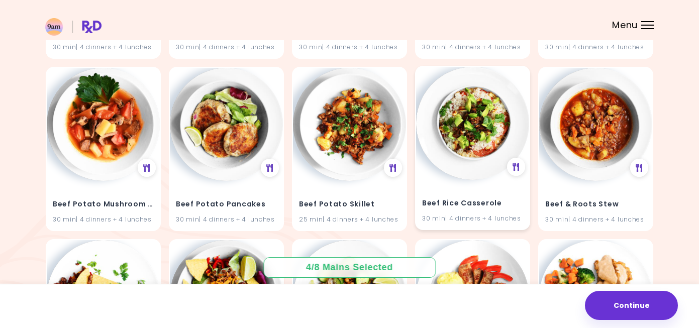
click at [462, 171] on img at bounding box center [472, 123] width 113 height 113
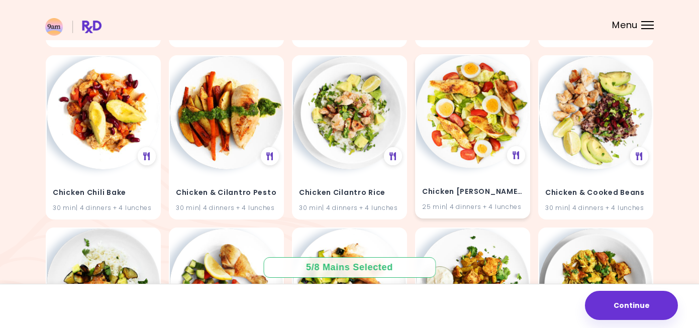
scroll to position [6988, 0]
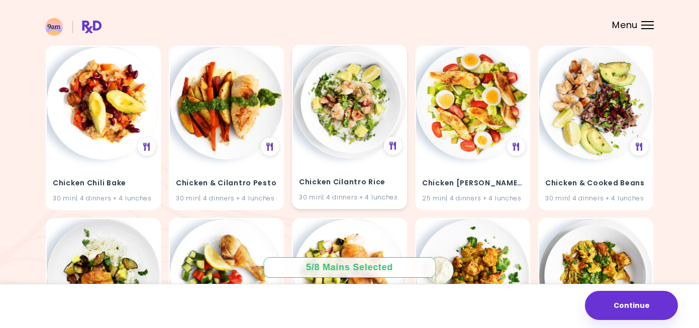
click at [341, 175] on h4 "Chicken Cilantro Rice" at bounding box center [349, 182] width 101 height 16
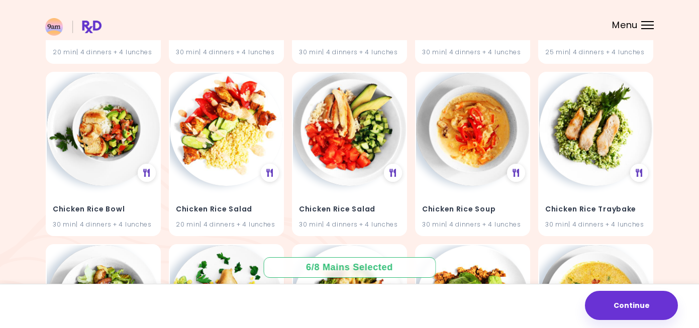
scroll to position [8687, 0]
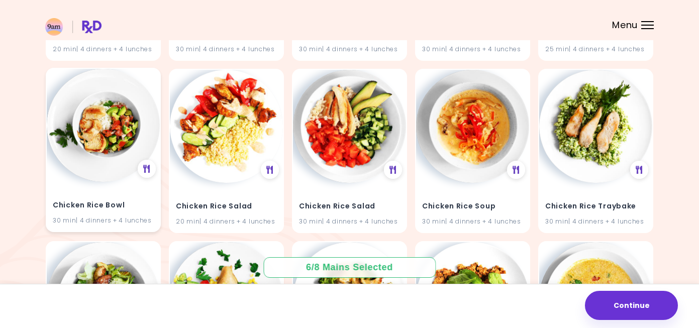
click at [112, 147] on img at bounding box center [103, 125] width 113 height 113
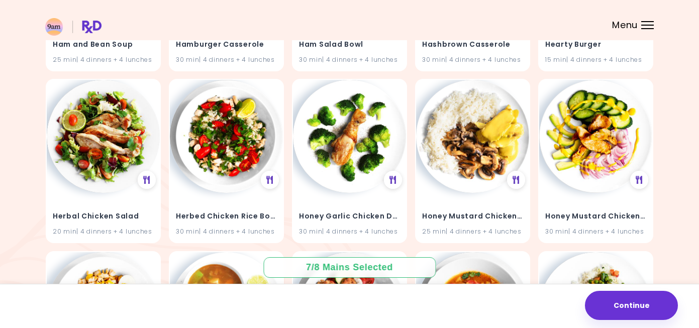
scroll to position [16435, 0]
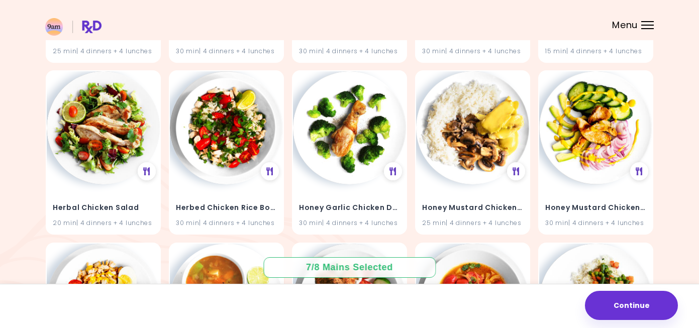
click at [332, 208] on h4 "Honey Garlic Chicken Drumsticks" at bounding box center [349, 208] width 101 height 16
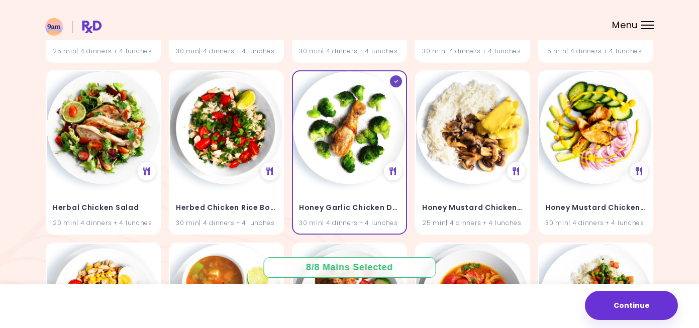
click at [342, 269] on div "8 / 8 Mains Selected" at bounding box center [349, 267] width 101 height 13
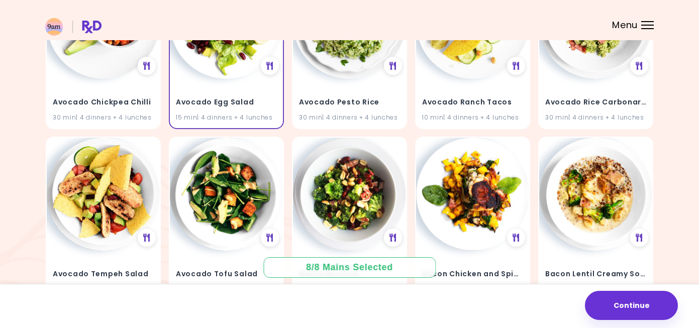
scroll to position [0, 0]
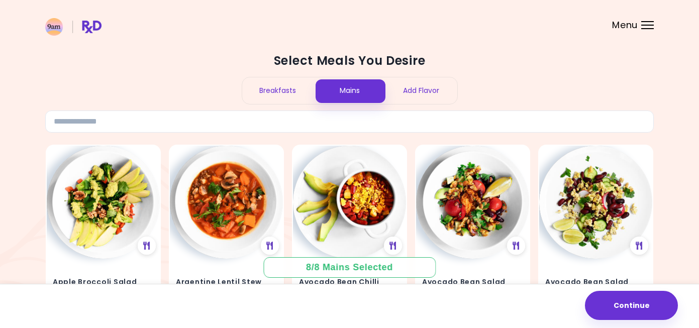
click at [420, 80] on div "Add Flavor" at bounding box center [421, 90] width 72 height 27
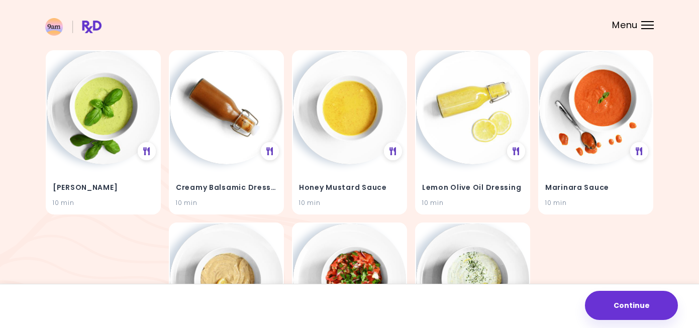
scroll to position [95, 0]
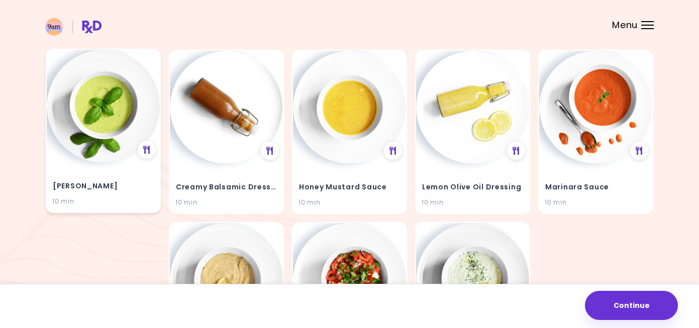
click at [91, 136] on img at bounding box center [103, 106] width 113 height 113
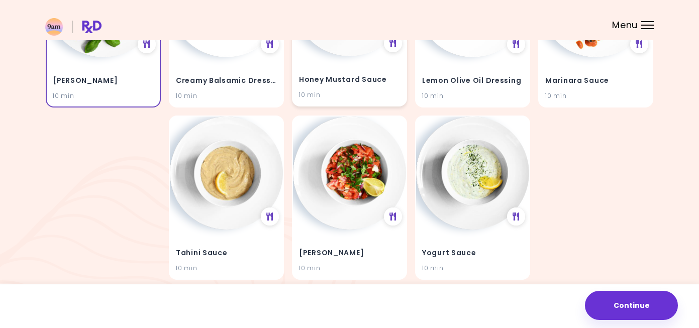
scroll to position [245, 0]
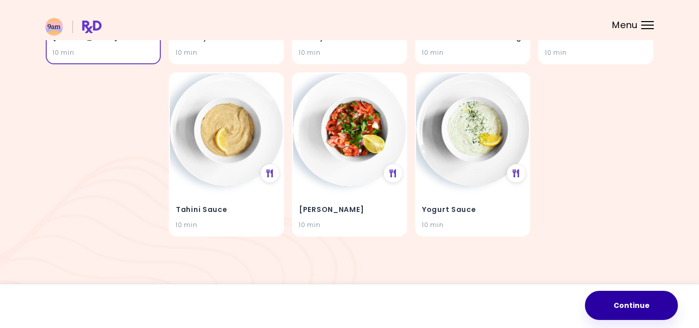
click at [636, 311] on button "Continue" at bounding box center [631, 305] width 93 height 29
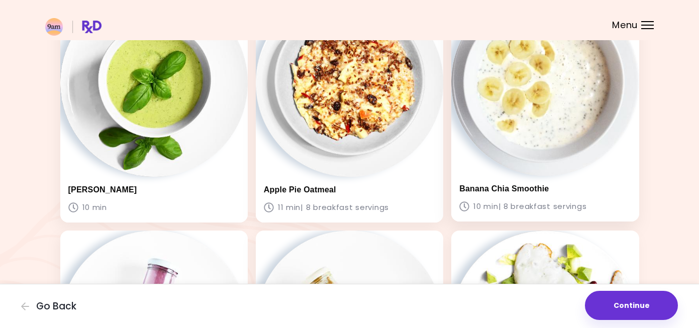
scroll to position [110, 0]
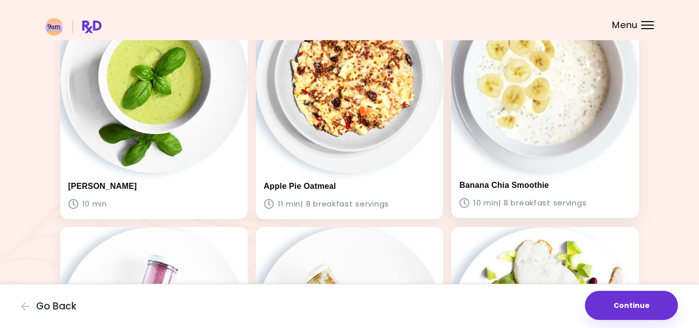
click at [497, 197] on p "10 min | 8 breakfast servings" at bounding box center [544, 203] width 171 height 14
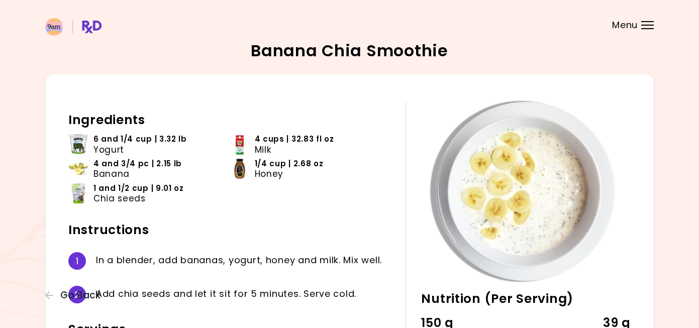
click at [643, 22] on div at bounding box center [647, 21] width 13 height 1
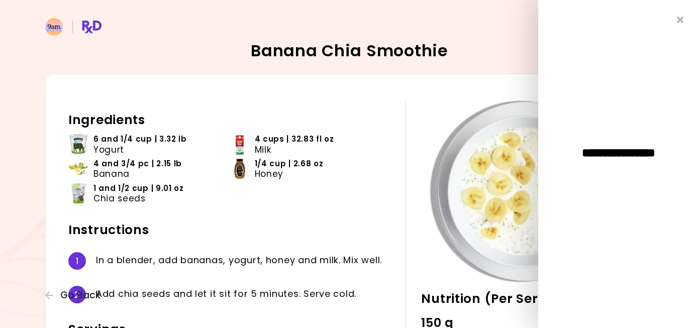
click at [423, 164] on div at bounding box center [525, 191] width 209 height 179
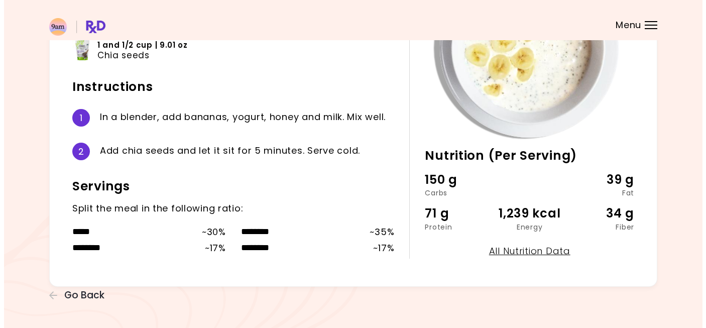
scroll to position [144, 0]
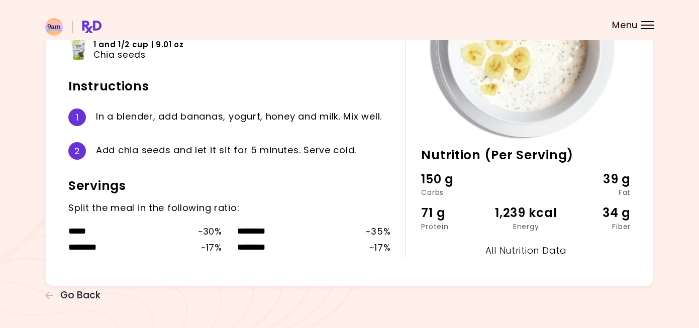
click at [508, 249] on link "All Nutrition Data" at bounding box center [525, 250] width 81 height 13
select select "*"
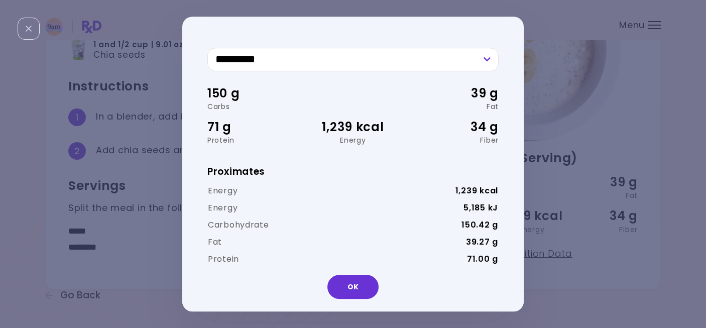
scroll to position [0, 0]
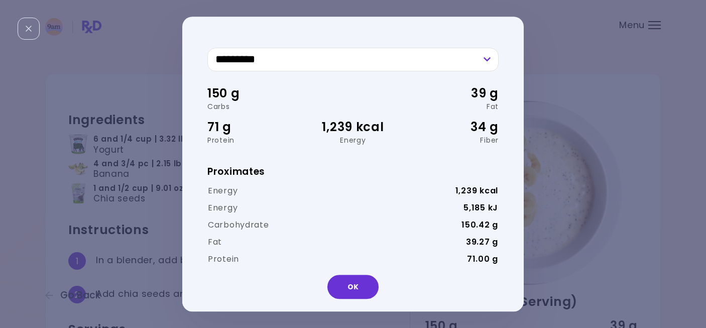
click at [141, 168] on div "********* ***** ******** ******** ******** 150 g Carbs 39 g Fat 71 g Protein 1,…" at bounding box center [353, 164] width 706 height 328
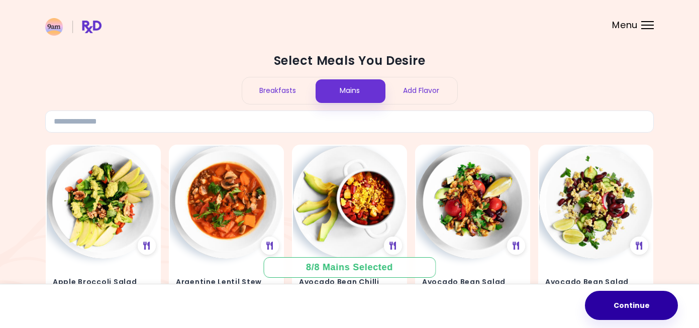
click at [628, 303] on button "Continue" at bounding box center [631, 305] width 93 height 29
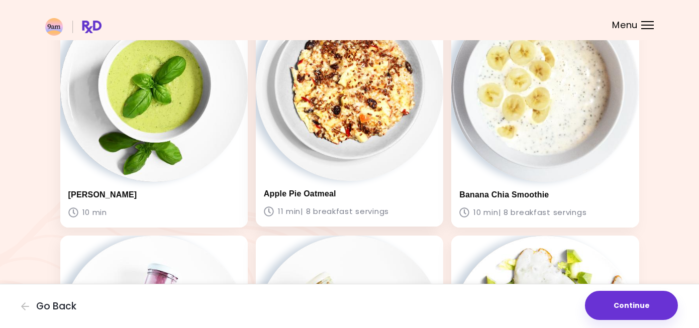
scroll to position [104, 0]
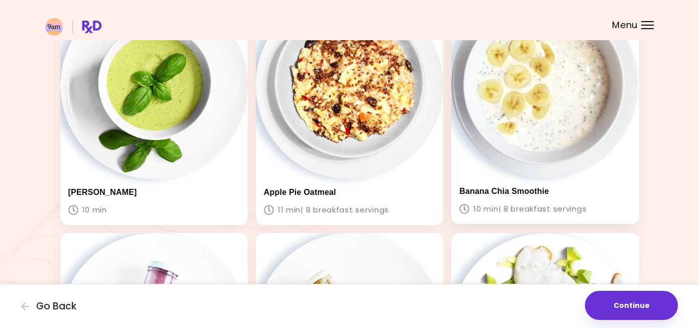
click at [471, 196] on div "Banana Chia Smoothie 10 min | 8 breakfast servings" at bounding box center [544, 201] width 187 height 46
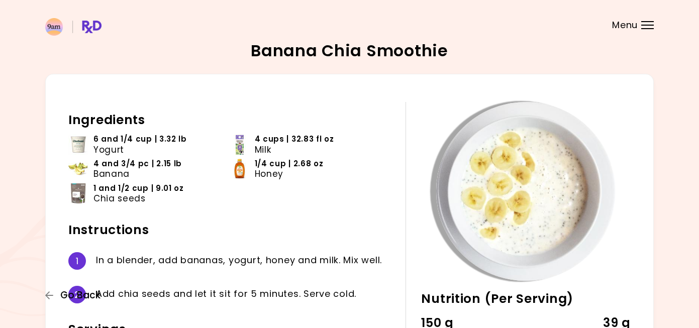
click at [62, 293] on span "Go Back" at bounding box center [80, 295] width 40 height 11
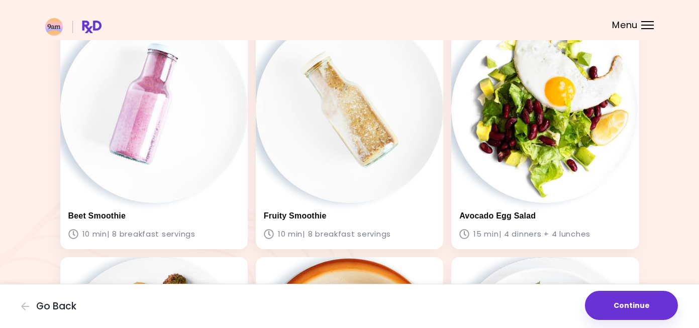
scroll to position [322, 0]
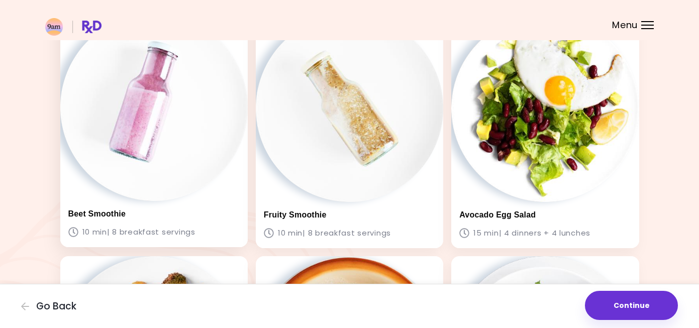
click at [173, 102] on img at bounding box center [153, 107] width 187 height 187
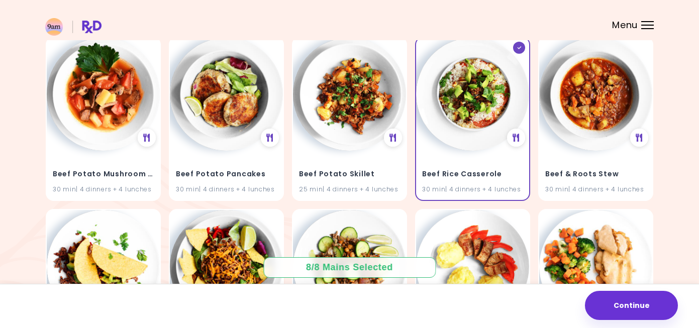
scroll to position [3197, 0]
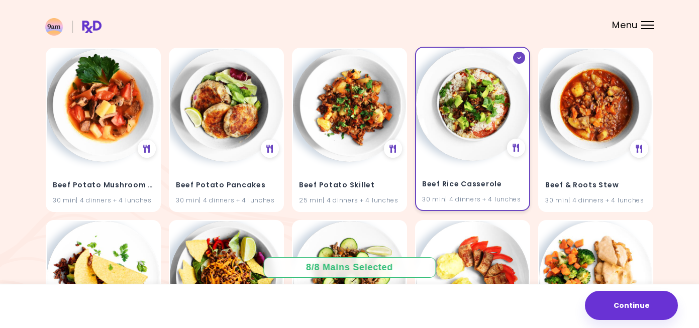
click at [495, 126] on img at bounding box center [472, 104] width 113 height 113
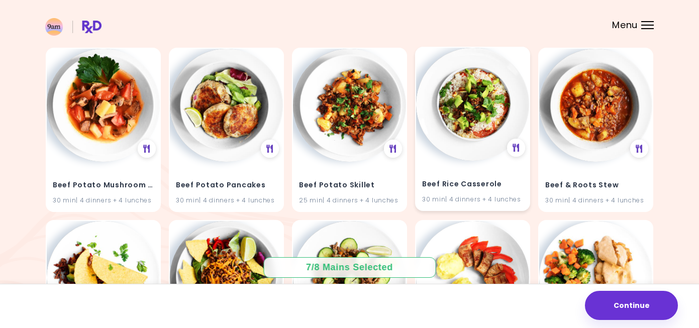
click at [454, 140] on img at bounding box center [472, 104] width 113 height 113
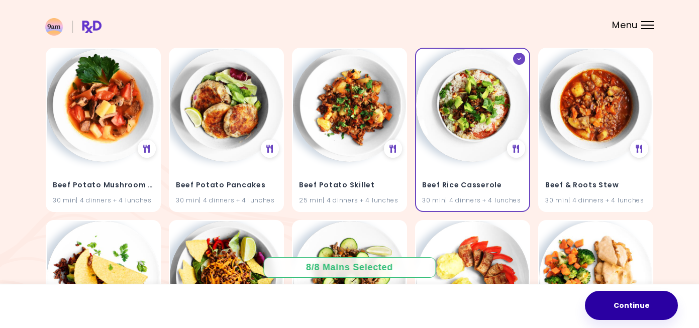
click at [652, 301] on button "Continue" at bounding box center [631, 305] width 93 height 29
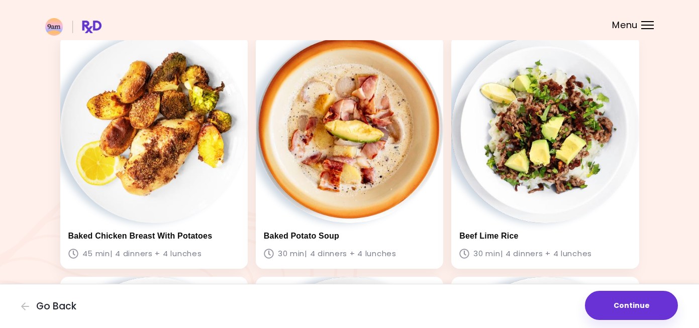
scroll to position [546, 0]
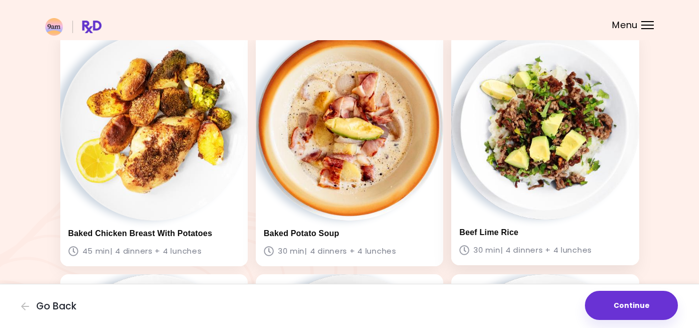
click at [521, 139] on img at bounding box center [544, 125] width 187 height 187
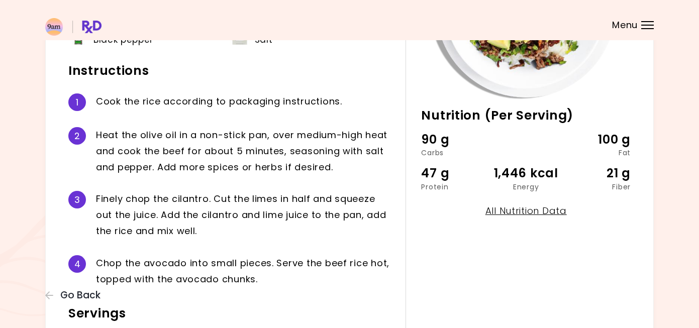
scroll to position [188, 0]
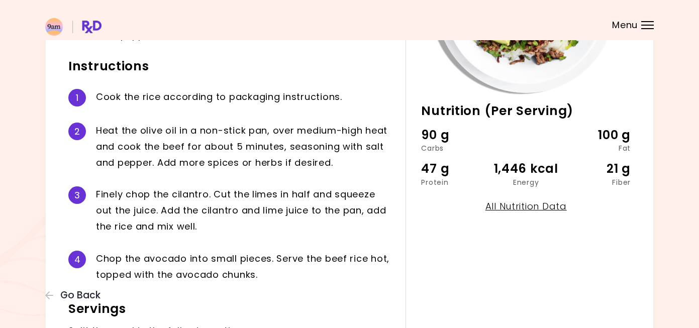
click at [651, 21] on div at bounding box center [647, 21] width 13 height 1
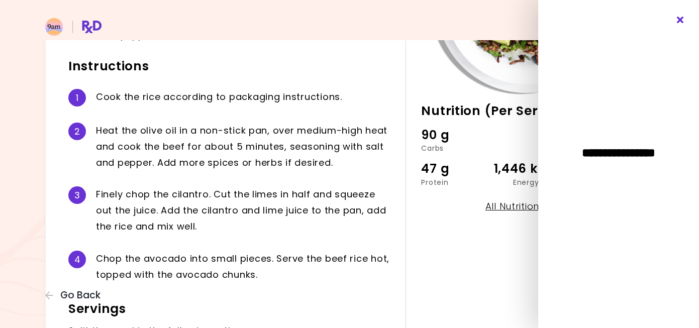
click at [681, 18] on icon "Close" at bounding box center [681, 20] width 10 height 7
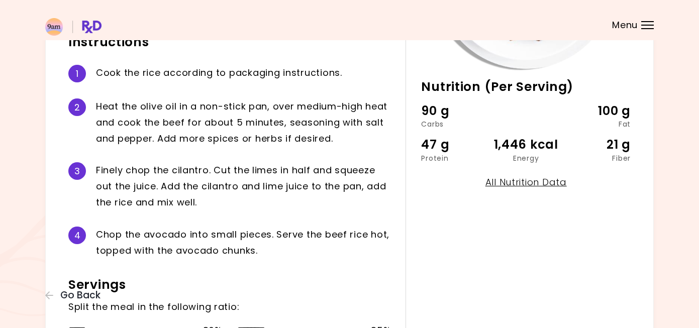
scroll to position [212, 0]
click at [279, 217] on div "3 F i n e l y c h o p t h e c i l a n t r o . C u t t h e l i m e s i n h a l f…" at bounding box center [229, 186] width 322 height 64
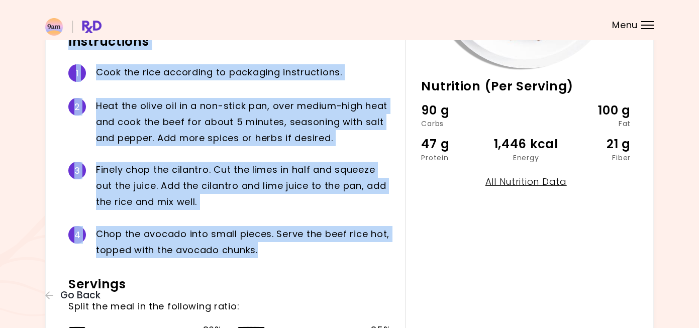
drag, startPoint x: 267, startPoint y: 249, endPoint x: 68, endPoint y: 50, distance: 281.0
click at [68, 50] on div "Ingredients 1 and 1/4 cup | 8.72 oz White rice 1 and 1/2 cup | 0.84 oz Cilantro…" at bounding box center [236, 121] width 337 height 465
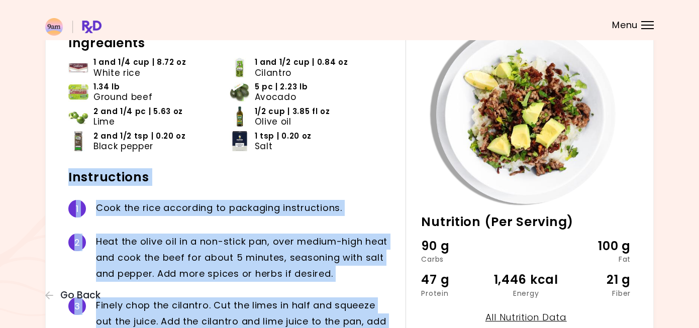
scroll to position [77, 0]
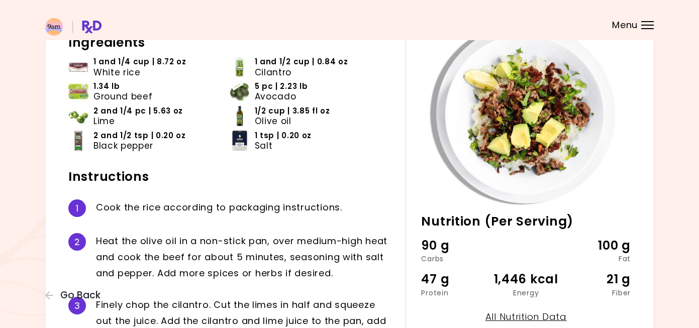
click at [400, 144] on div "Ingredients 1 and 1/4 cup | 8.72 oz White rice 1 and 1/2 cup | 0.84 oz Cilantro…" at bounding box center [236, 257] width 337 height 465
click at [52, 295] on icon "button" at bounding box center [49, 295] width 8 height 8
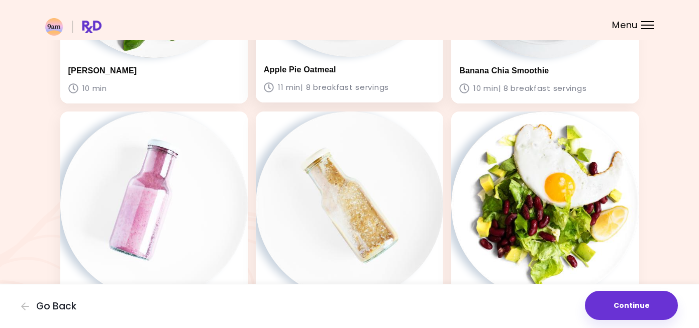
scroll to position [227, 0]
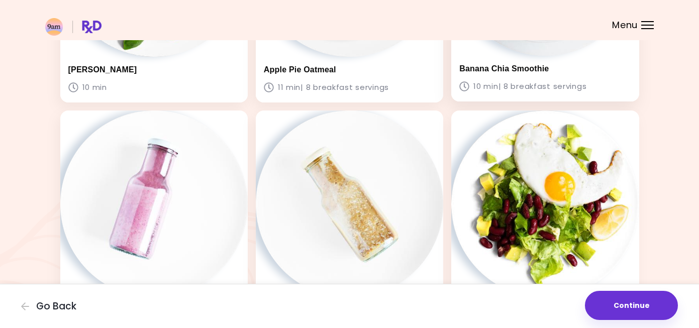
click at [539, 67] on h3 "Banana Chia Smoothie" at bounding box center [544, 69] width 171 height 10
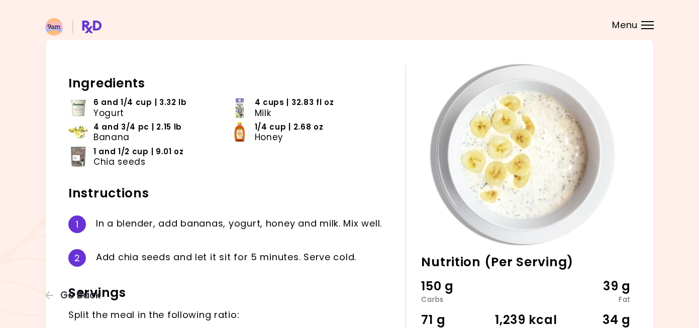
scroll to position [17, 0]
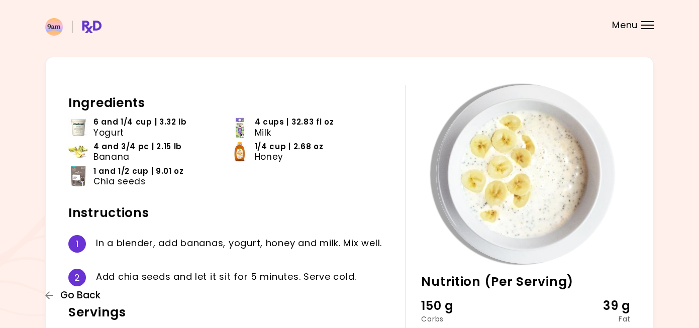
click at [48, 297] on icon "button" at bounding box center [49, 295] width 9 height 9
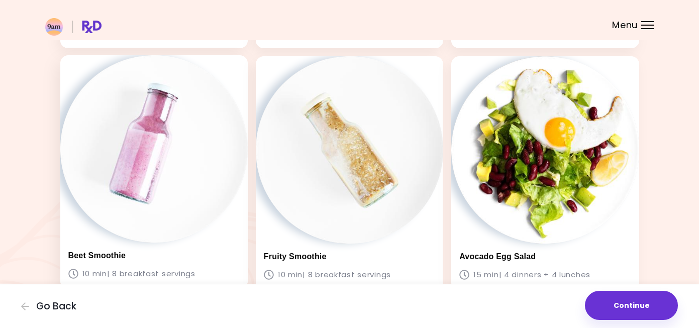
scroll to position [315, 0]
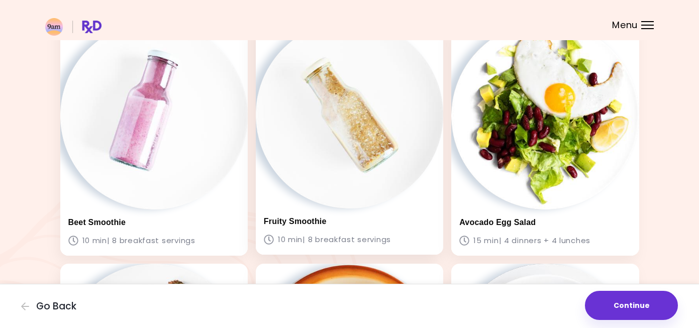
click at [338, 146] on img at bounding box center [349, 114] width 187 height 187
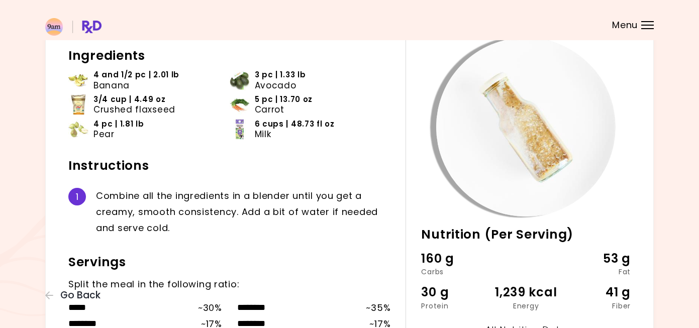
scroll to position [67, 0]
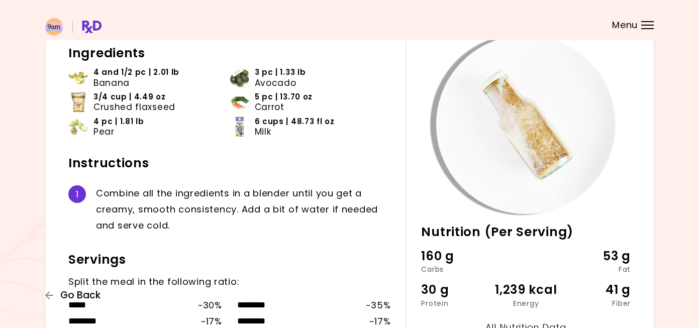
click at [48, 292] on icon "button" at bounding box center [49, 295] width 9 height 9
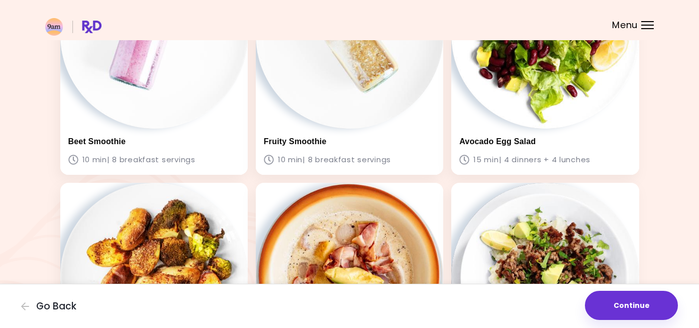
scroll to position [292, 0]
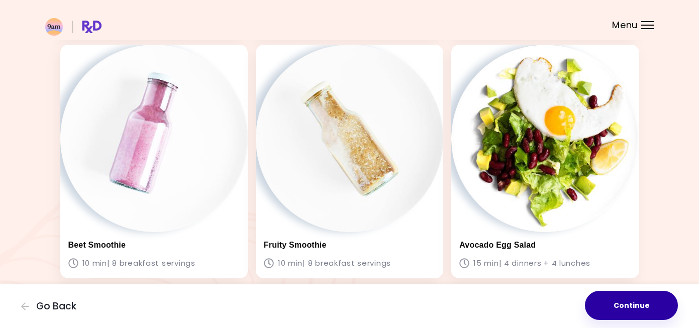
click at [639, 300] on button "Continue" at bounding box center [631, 305] width 93 height 29
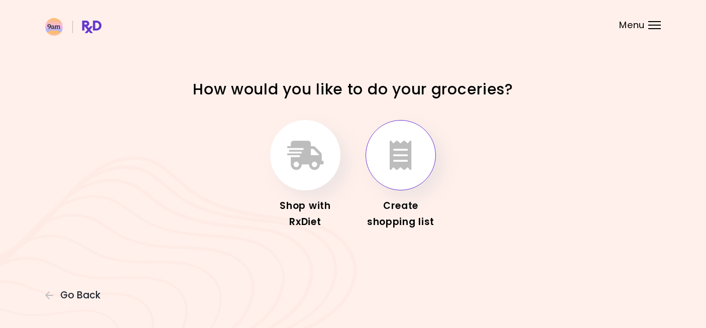
click at [389, 169] on button "button" at bounding box center [401, 155] width 70 height 70
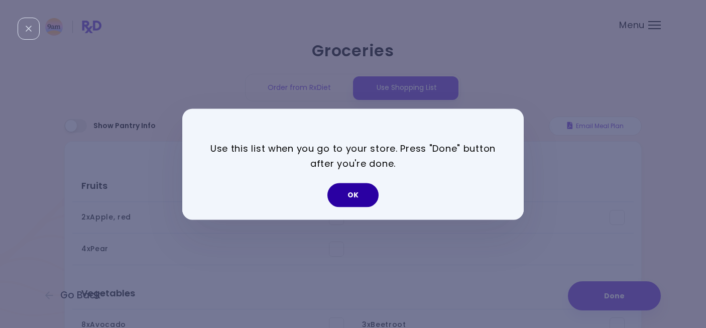
click at [352, 197] on button "OK" at bounding box center [353, 195] width 51 height 24
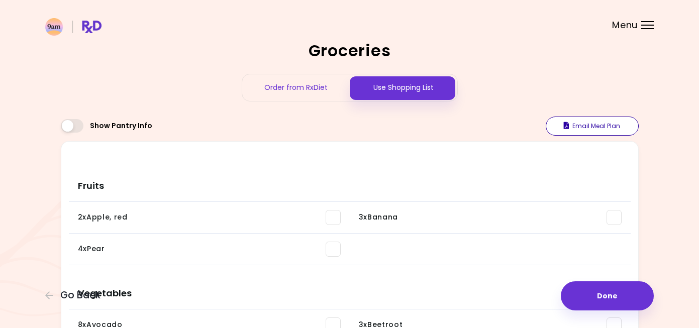
click at [585, 123] on button "Email Meal Plan" at bounding box center [592, 126] width 93 height 19
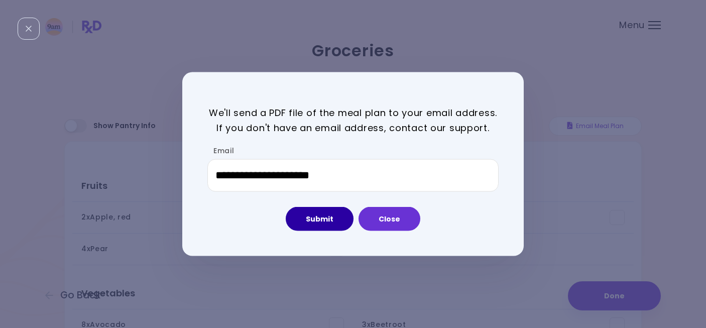
click at [301, 221] on button "Submit" at bounding box center [320, 219] width 68 height 24
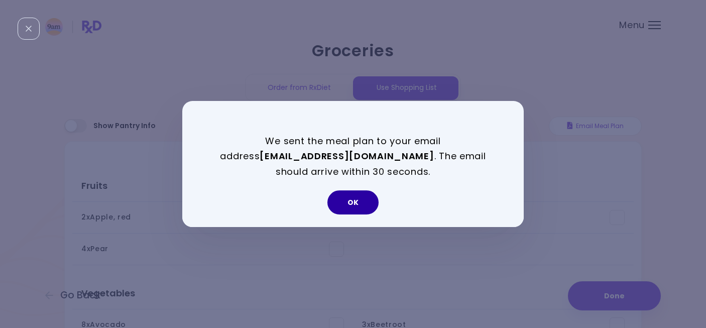
click at [360, 205] on button "OK" at bounding box center [353, 202] width 51 height 24
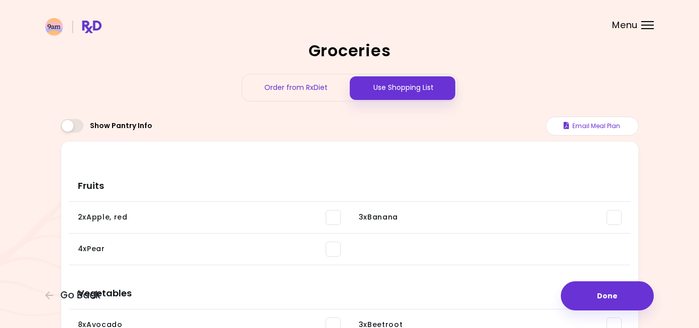
click at [77, 130] on span at bounding box center [72, 126] width 23 height 14
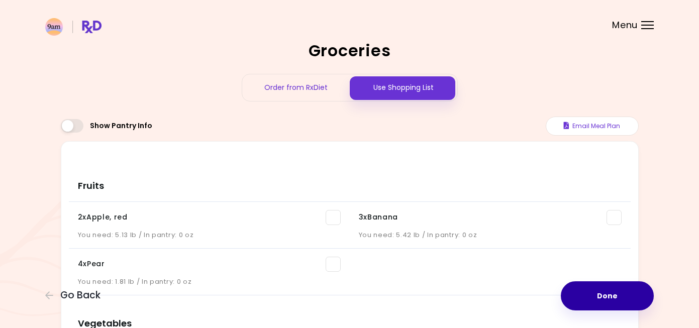
click at [598, 306] on button "Done" at bounding box center [607, 295] width 93 height 29
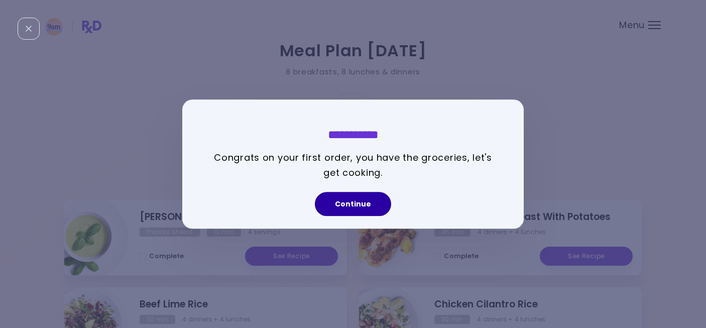
click at [345, 209] on button "Continue" at bounding box center [353, 204] width 76 height 24
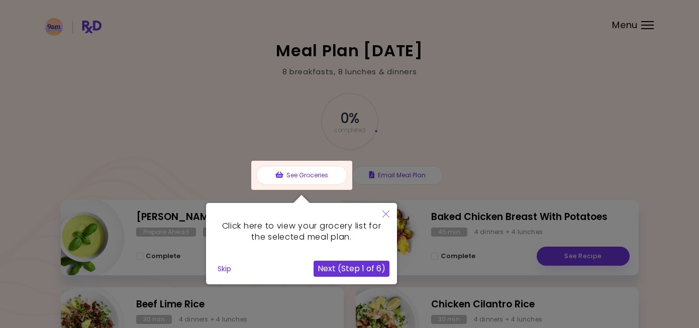
click at [347, 276] on button "Next (Step 1 of 6)" at bounding box center [351, 269] width 76 height 16
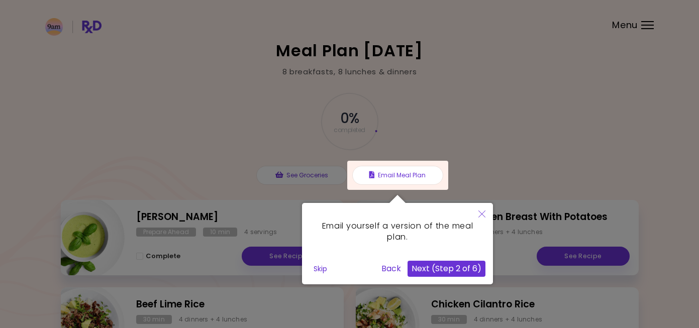
click at [437, 275] on button "Next (Step 2 of 6)" at bounding box center [446, 269] width 78 height 16
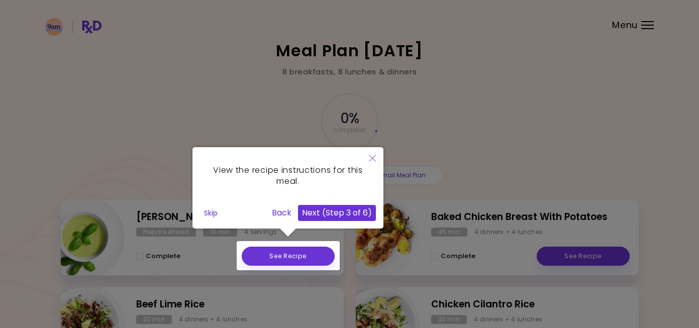
click at [336, 214] on button "Next (Step 3 of 6)" at bounding box center [337, 213] width 78 height 16
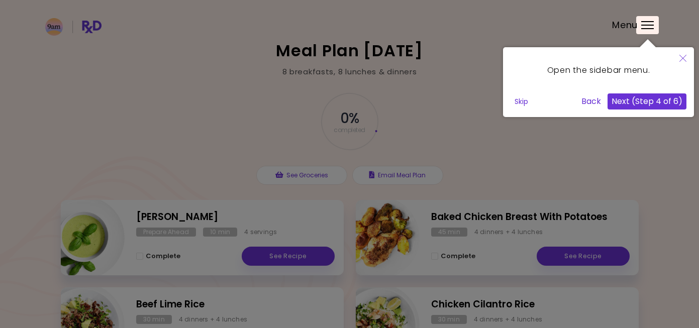
click at [650, 105] on button "Next (Step 4 of 6)" at bounding box center [646, 101] width 79 height 16
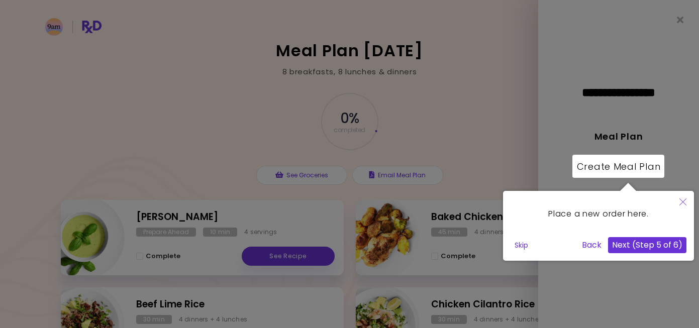
click at [648, 248] on button "Next (Step 5 of 6)" at bounding box center [647, 245] width 78 height 16
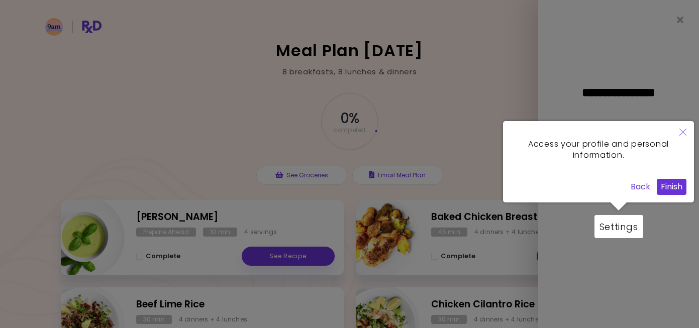
click at [670, 187] on button "Finish" at bounding box center [672, 187] width 30 height 16
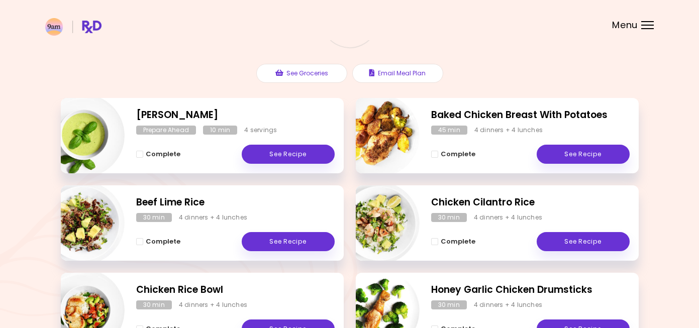
scroll to position [107, 0]
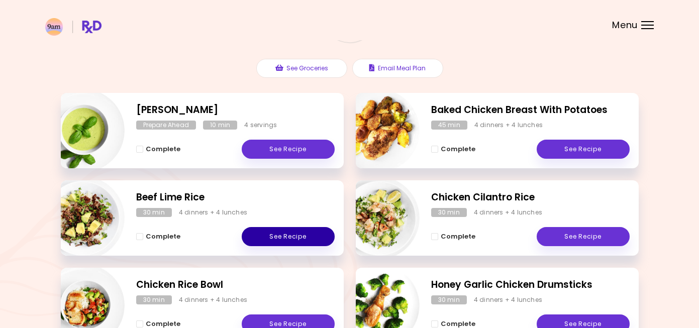
click at [289, 237] on link "See Recipe" at bounding box center [288, 236] width 93 height 19
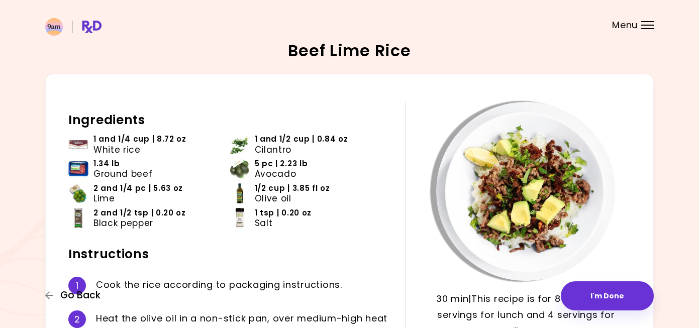
click at [50, 294] on icon "button" at bounding box center [49, 295] width 9 height 9
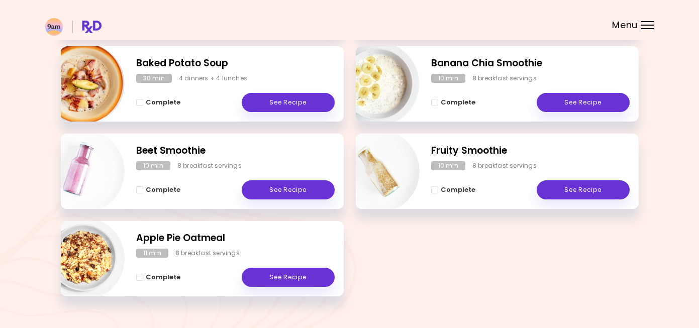
scroll to position [519, 0]
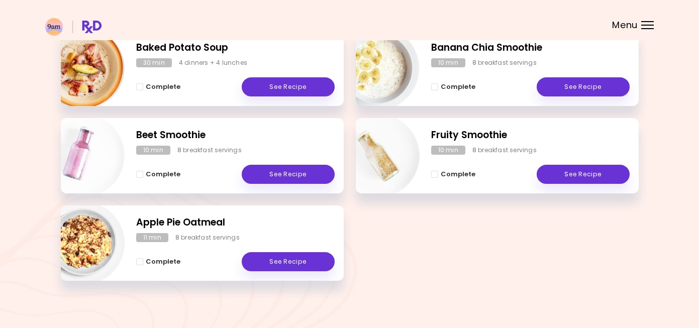
click at [270, 76] on div "Complete See Recipe" at bounding box center [235, 81] width 198 height 29
click at [275, 80] on link "See Recipe" at bounding box center [288, 86] width 93 height 19
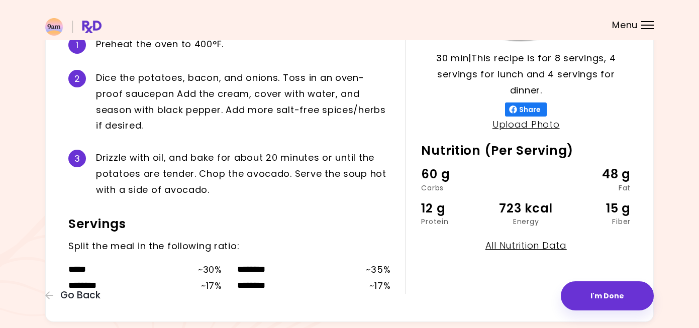
scroll to position [241, 0]
click at [534, 120] on link "Upload Photo" at bounding box center [525, 124] width 67 height 13
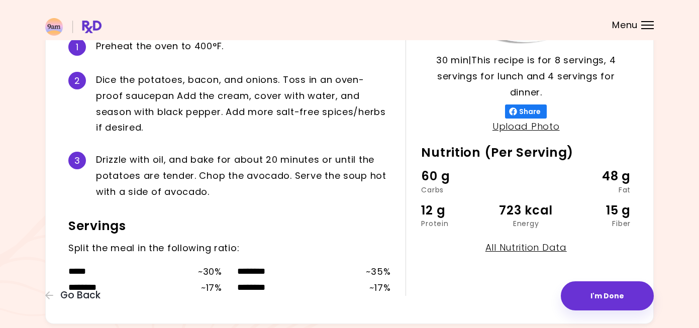
scroll to position [0, 0]
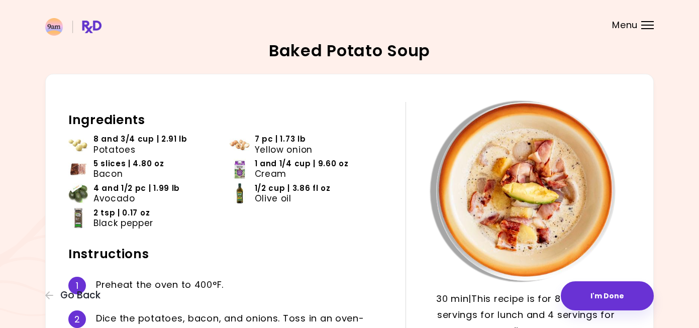
click at [651, 27] on div "Menu" at bounding box center [647, 25] width 13 height 8
